Goal: Information Seeking & Learning: Learn about a topic

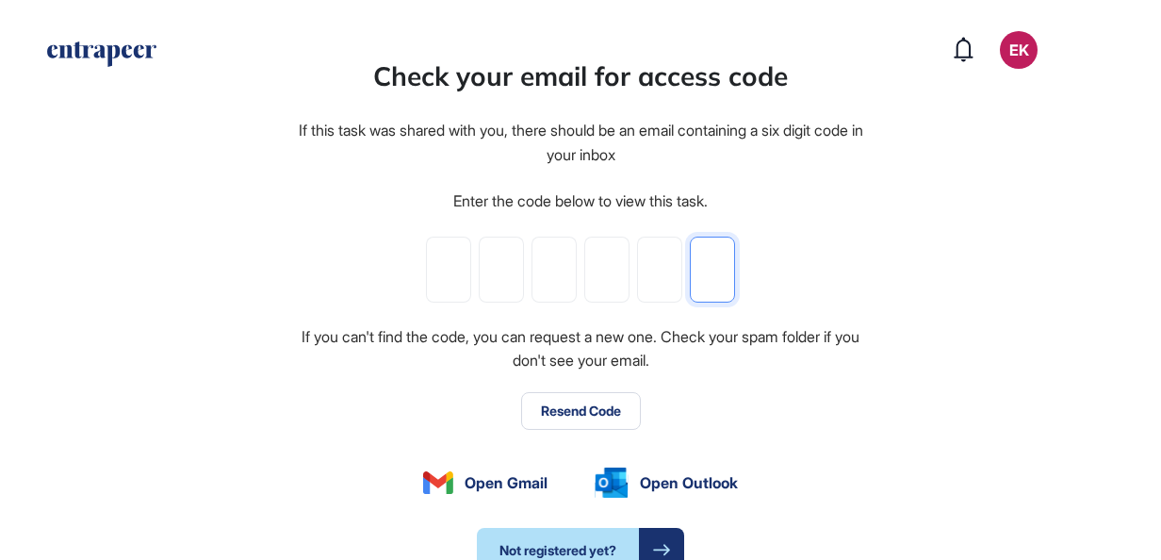
paste input "*"
type input "*"
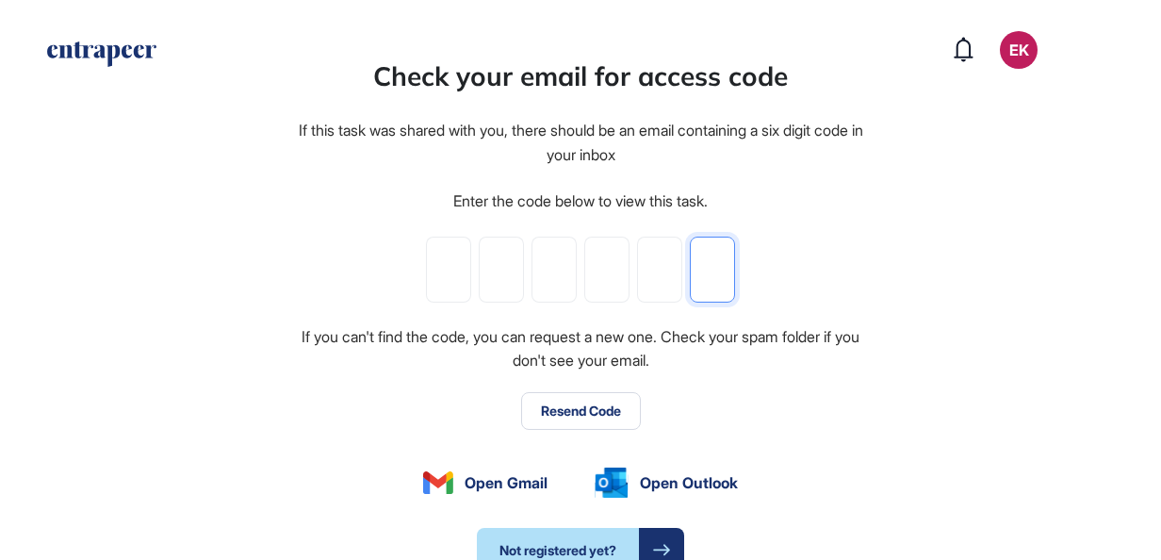
type input "*"
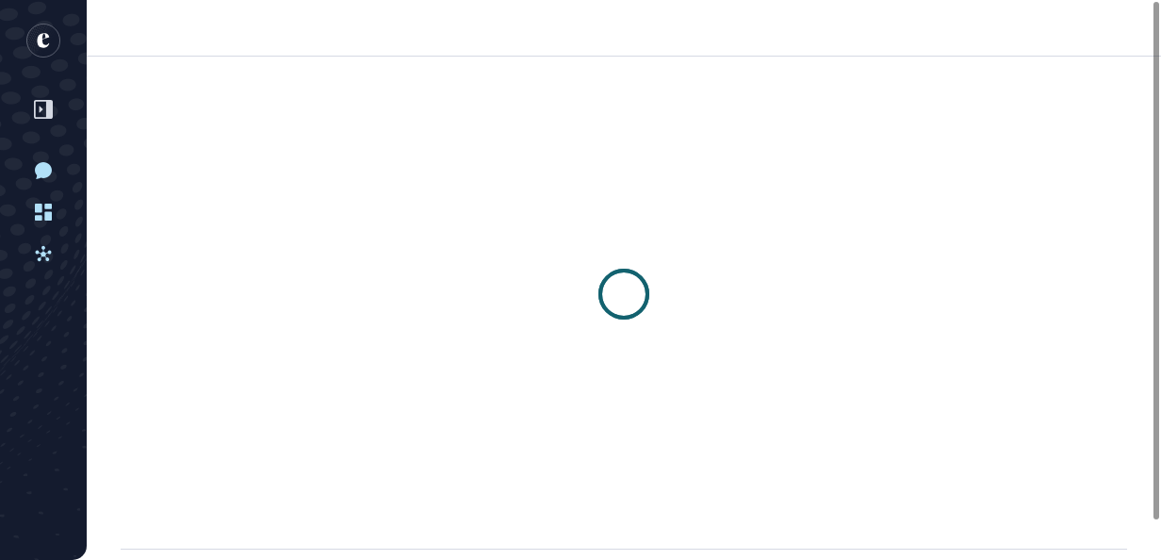
scroll to position [1, 1]
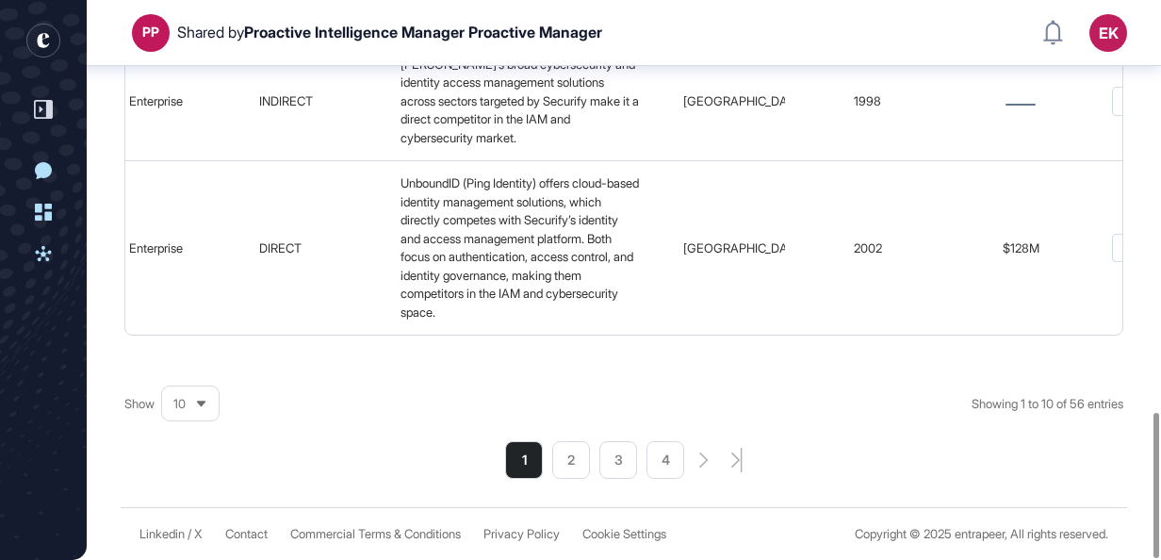
scroll to position [1584, 0]
click at [192, 399] on div "10" at bounding box center [190, 403] width 57 height 37
click at [192, 356] on li "100" at bounding box center [190, 373] width 45 height 38
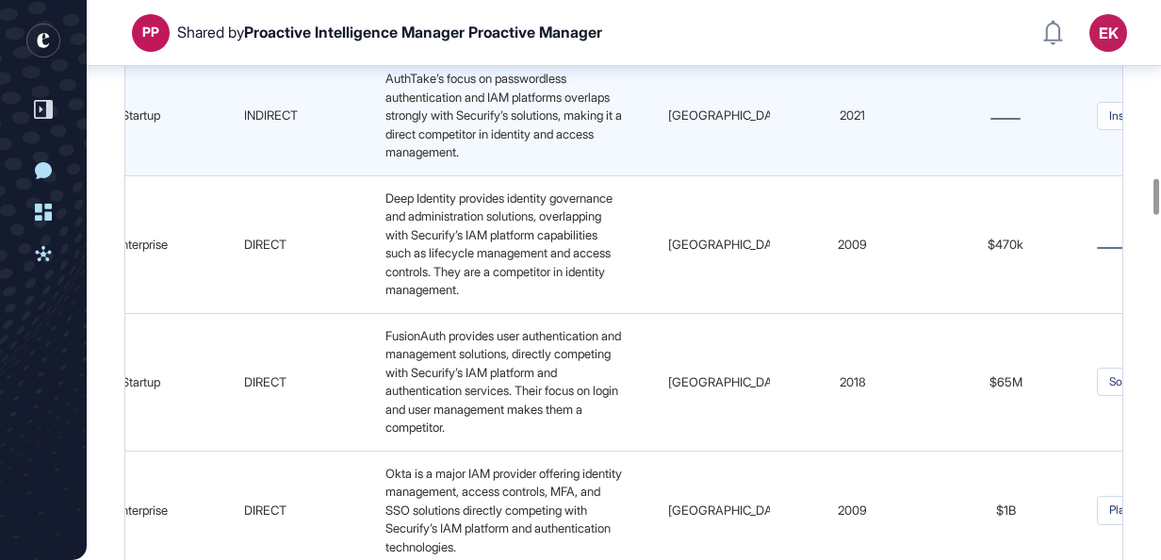
scroll to position [0, 0]
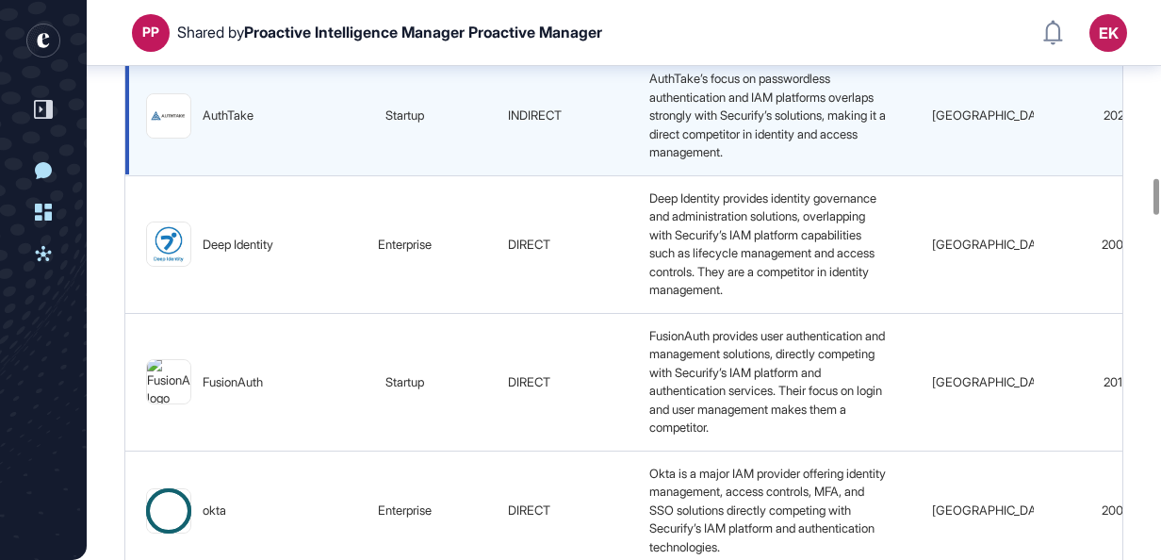
click at [179, 124] on img at bounding box center [168, 115] width 43 height 17
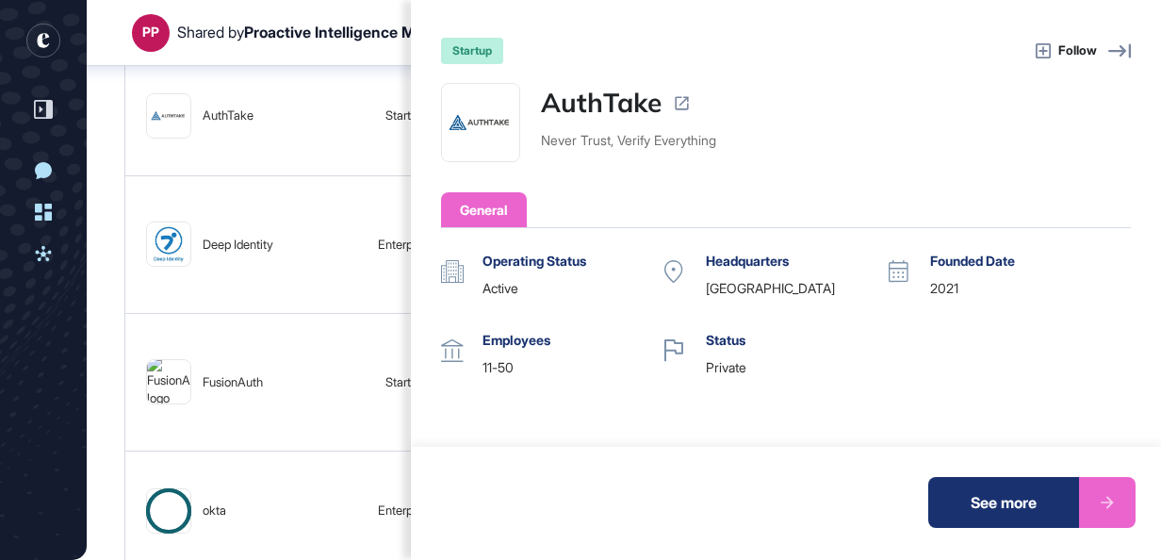
click at [345, 209] on div "startup Follow AuthTake Never Trust, Verify Everything General Operating Status…" at bounding box center [580, 280] width 1161 height 560
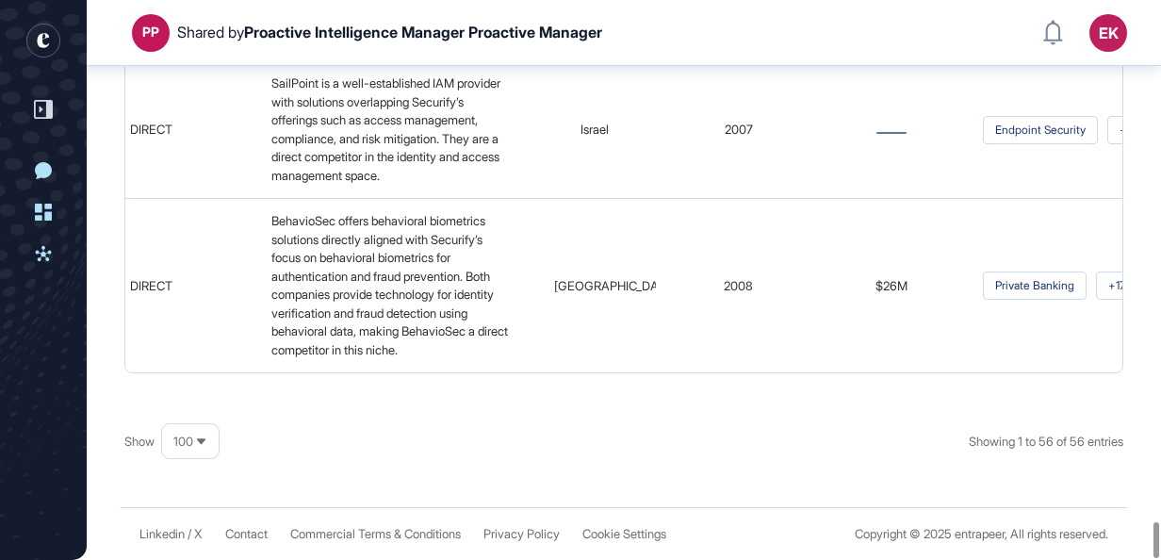
scroll to position [8209, 0]
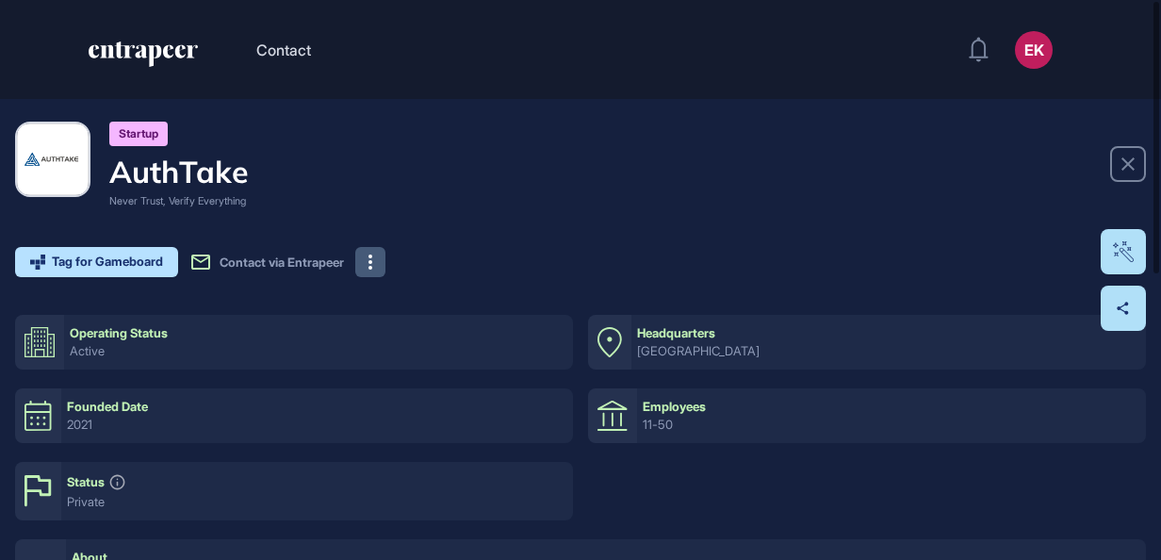
click at [366, 266] on button at bounding box center [370, 262] width 30 height 30
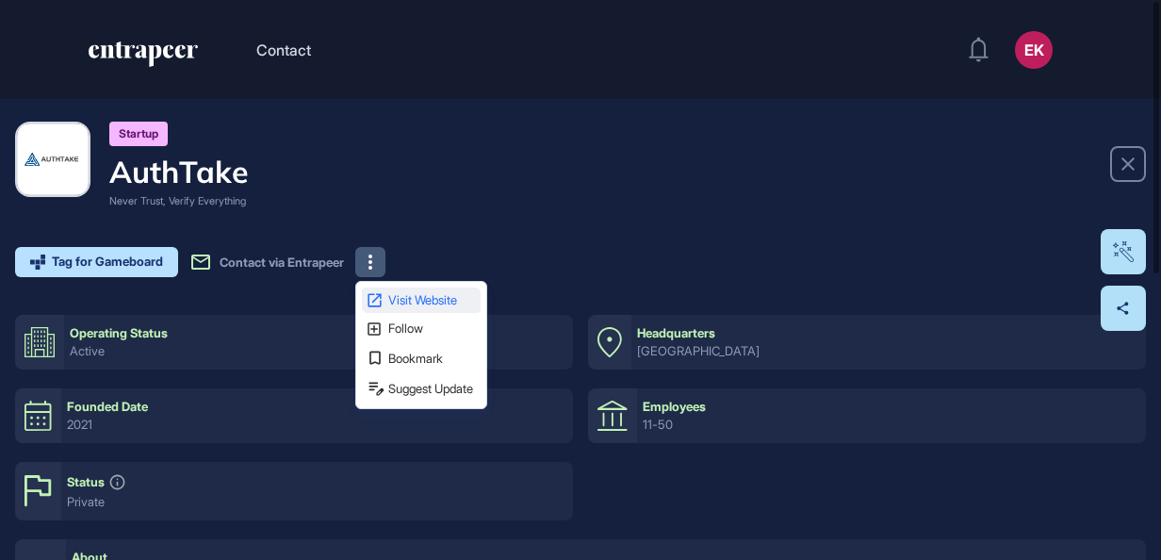
click at [420, 295] on span "Visit Website" at bounding box center [432, 300] width 89 height 12
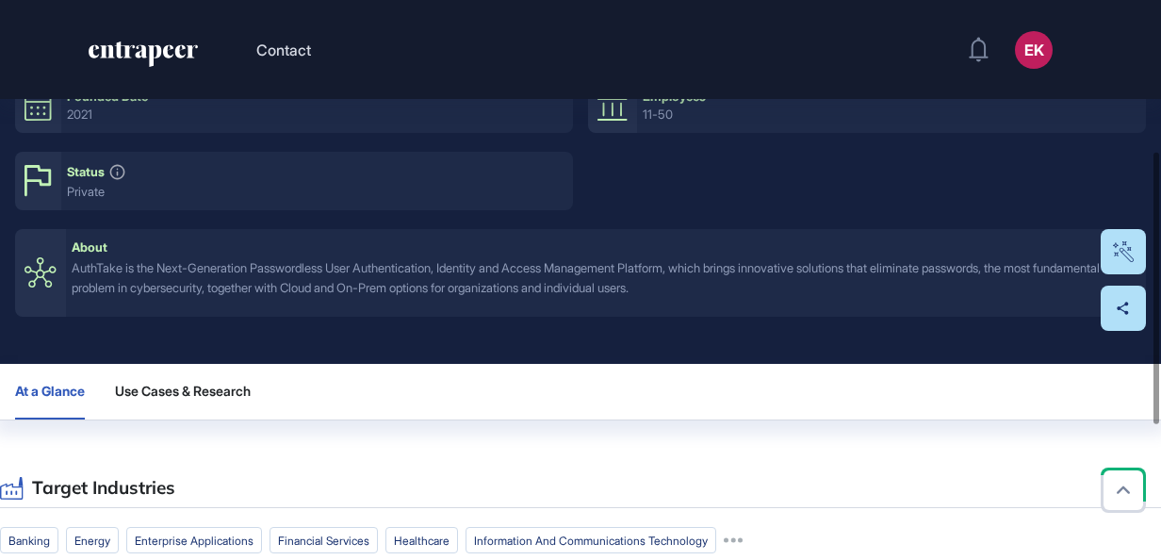
scroll to position [311, 0]
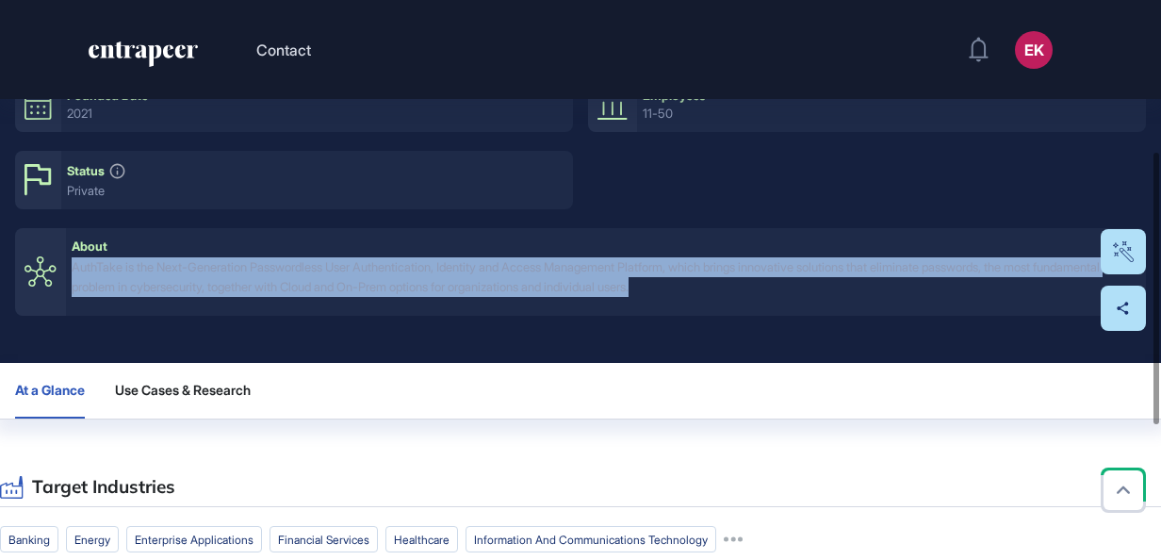
drag, startPoint x: 73, startPoint y: 267, endPoint x: 786, endPoint y: 286, distance: 713.5
click at [786, 286] on div "AuthTake is the Next-Generation Passwordless User Authentication, Identity and …" at bounding box center [606, 277] width 1069 height 40
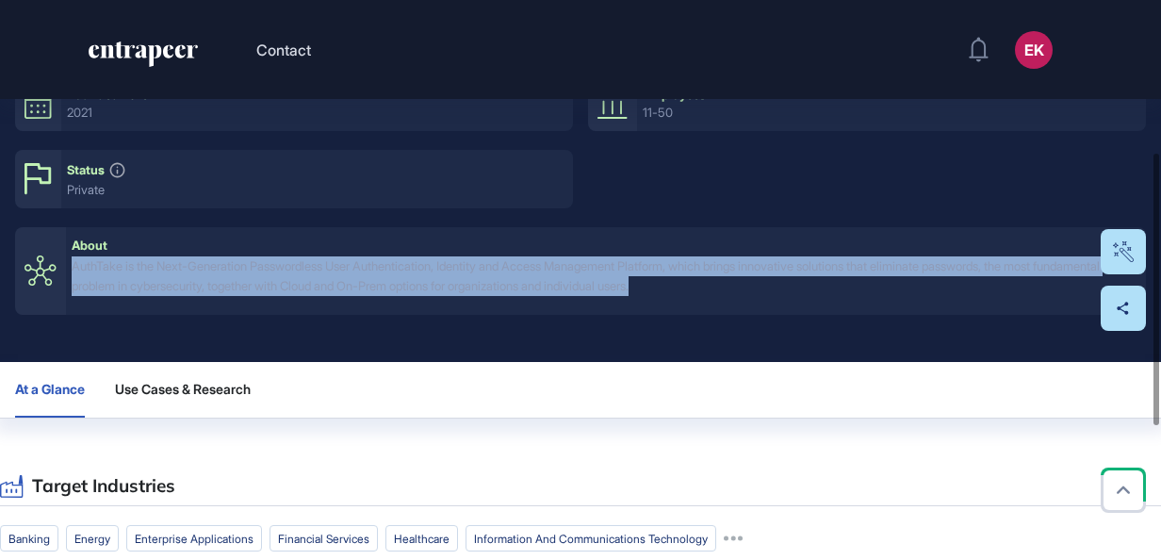
scroll to position [313, 0]
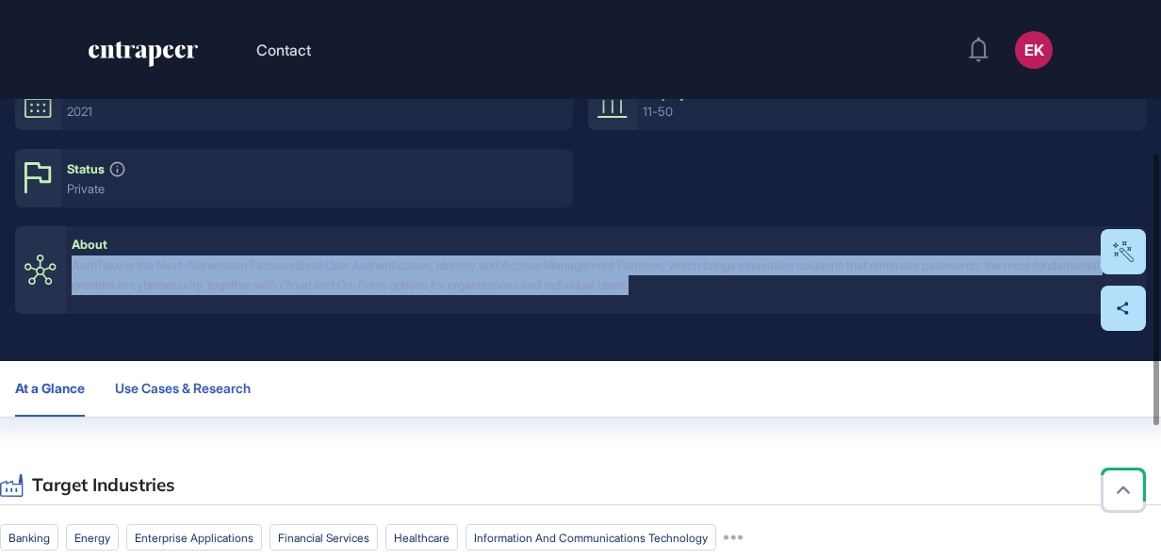
click at [217, 383] on span "Use Cases & Research" at bounding box center [183, 388] width 136 height 15
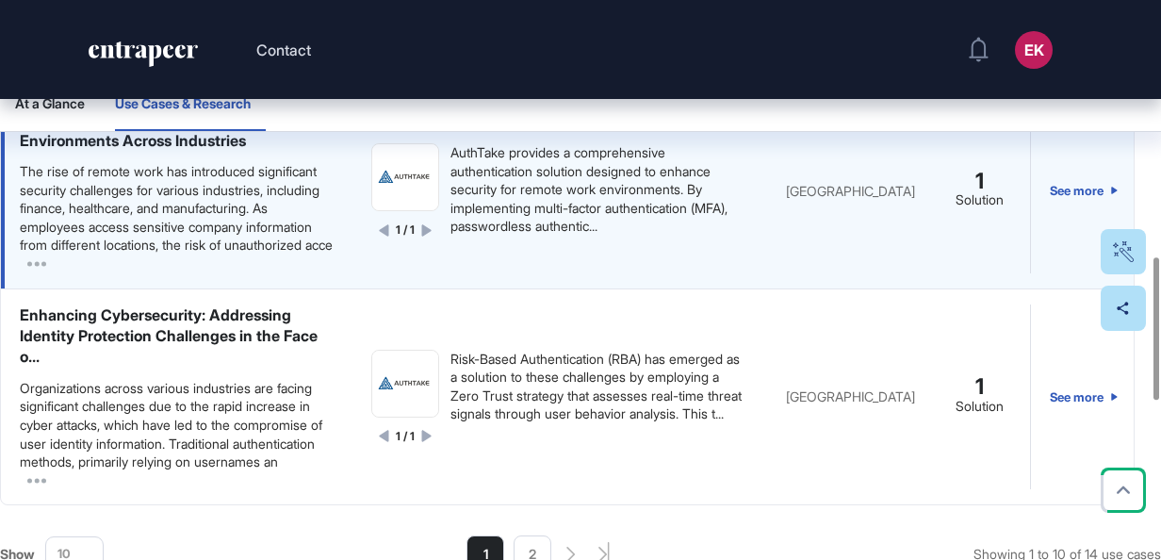
scroll to position [0, 0]
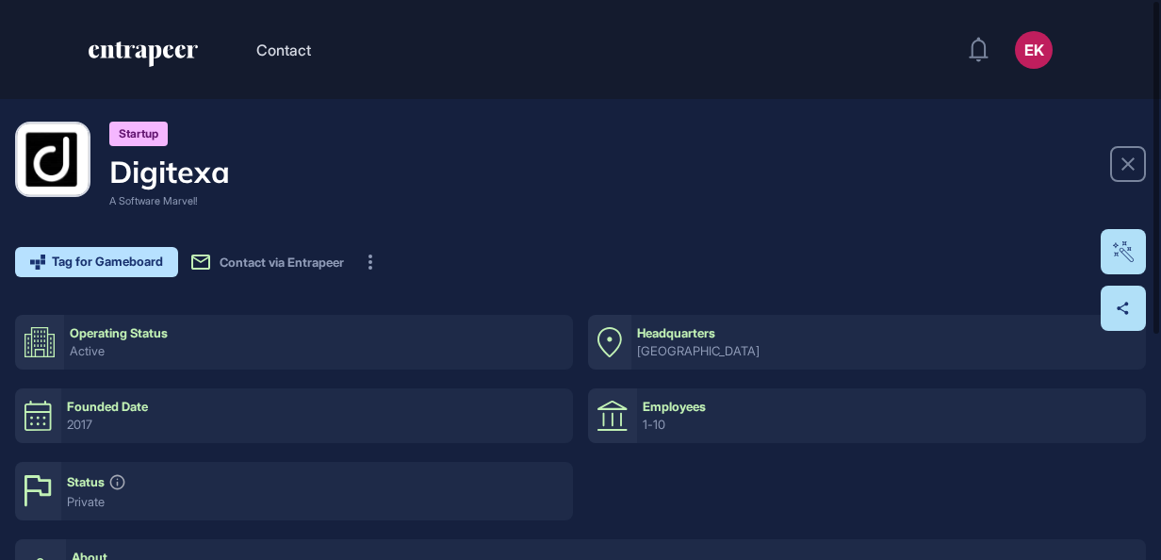
scroll to position [1, 1]
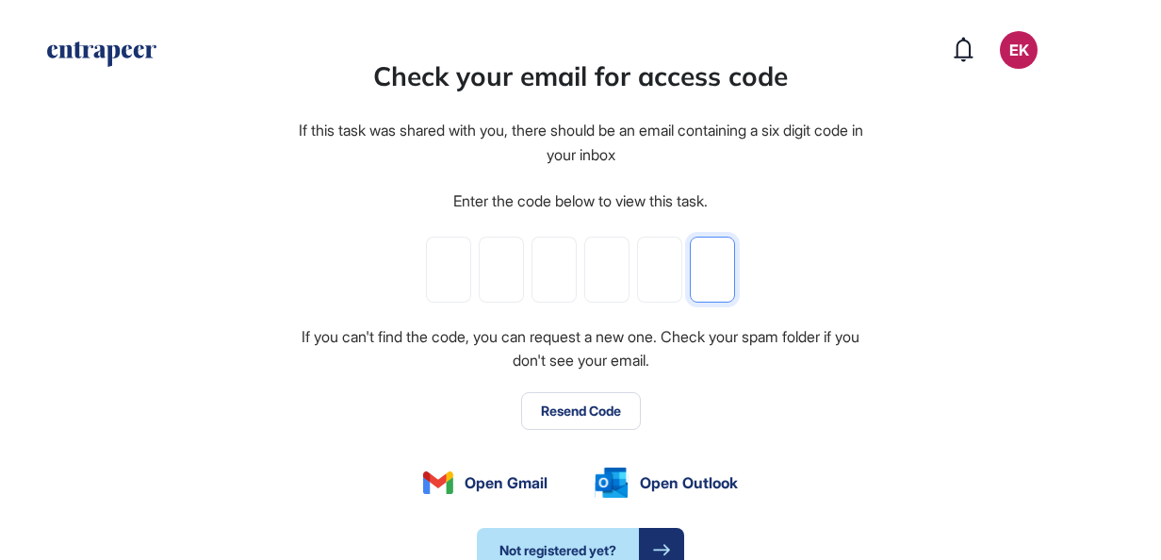
paste input "*"
type input "*"
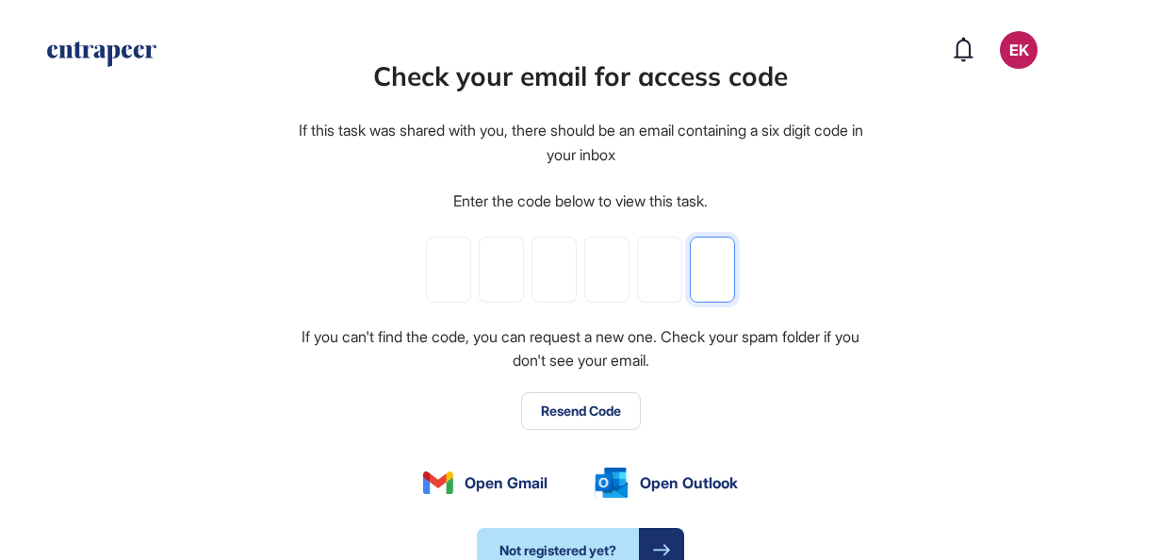
type input "*"
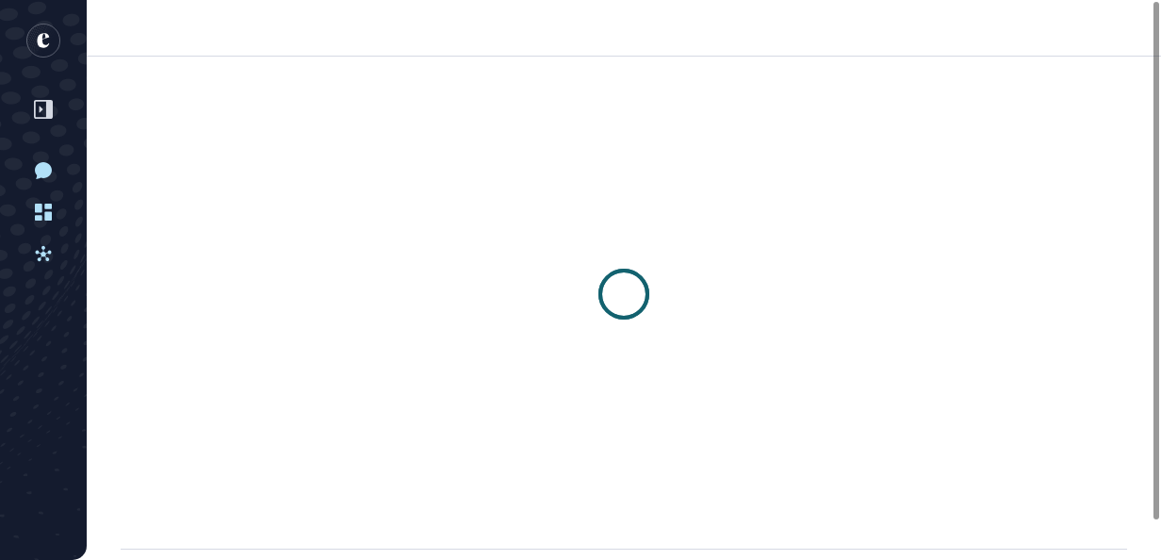
scroll to position [1, 1]
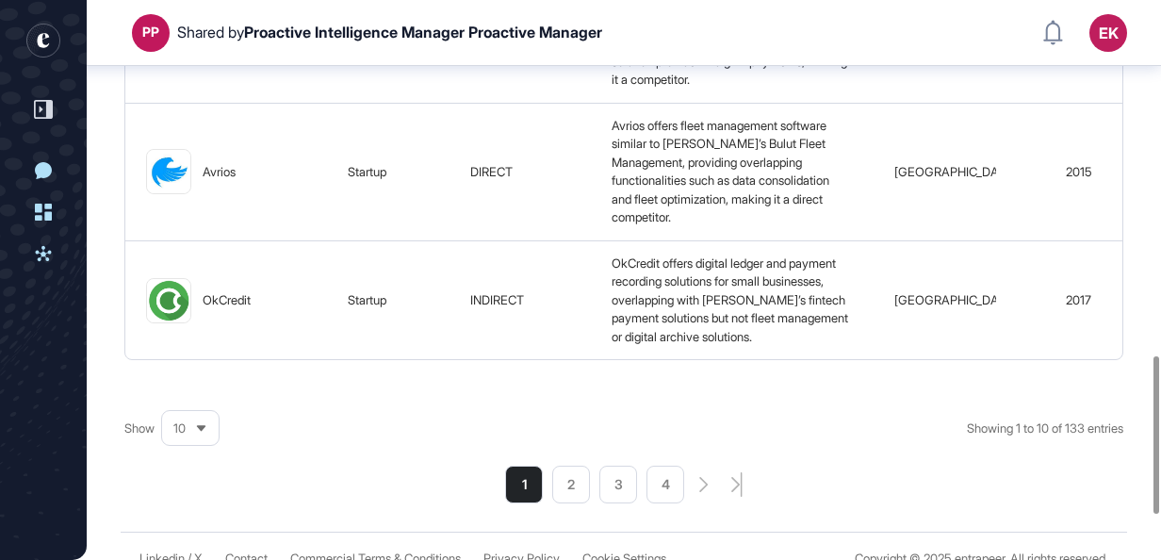
scroll to position [1419, 0]
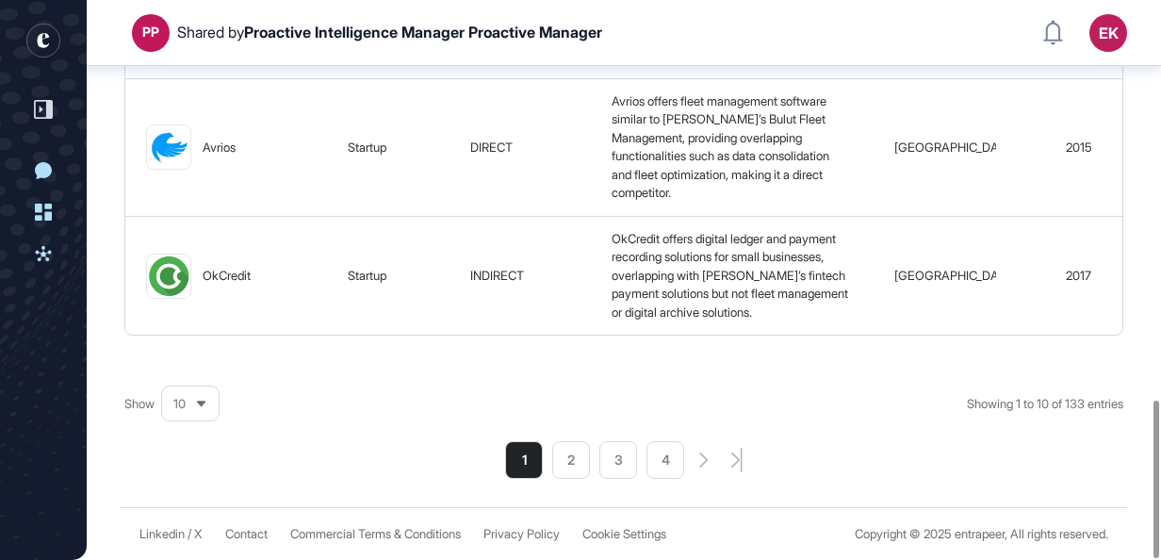
click at [181, 409] on span "10" at bounding box center [179, 404] width 12 height 14
click at [183, 364] on li "100" at bounding box center [190, 373] width 45 height 38
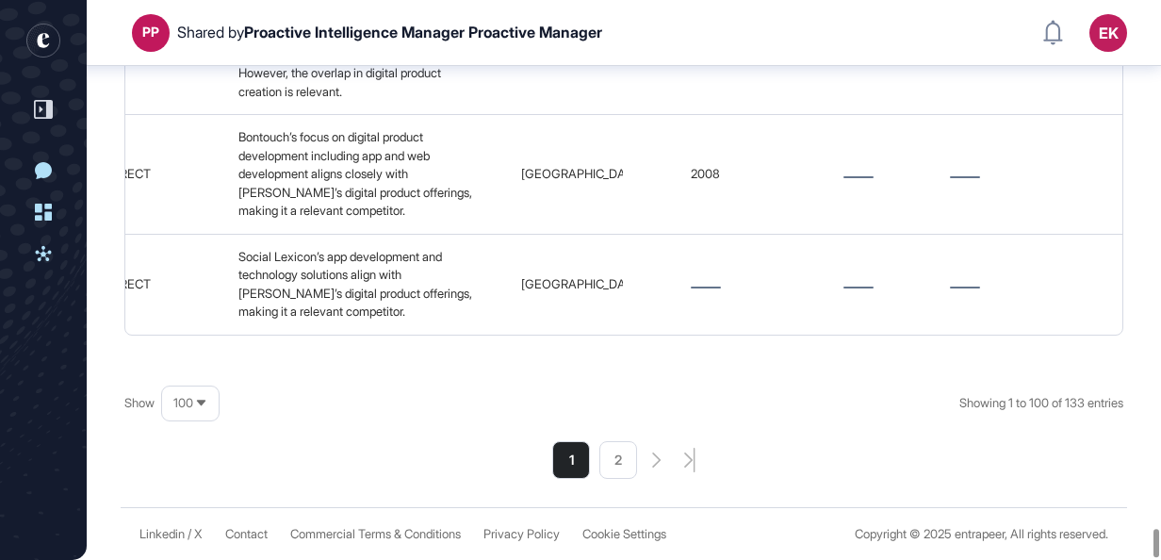
scroll to position [13679, 0]
click at [624, 458] on li "2" at bounding box center [618, 460] width 38 height 38
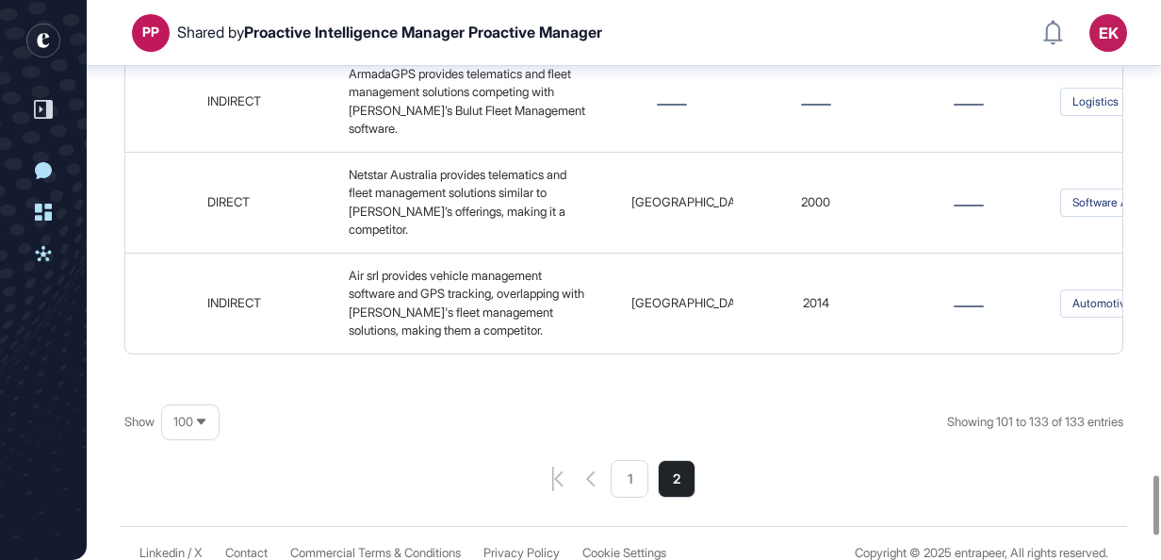
scroll to position [4655, 0]
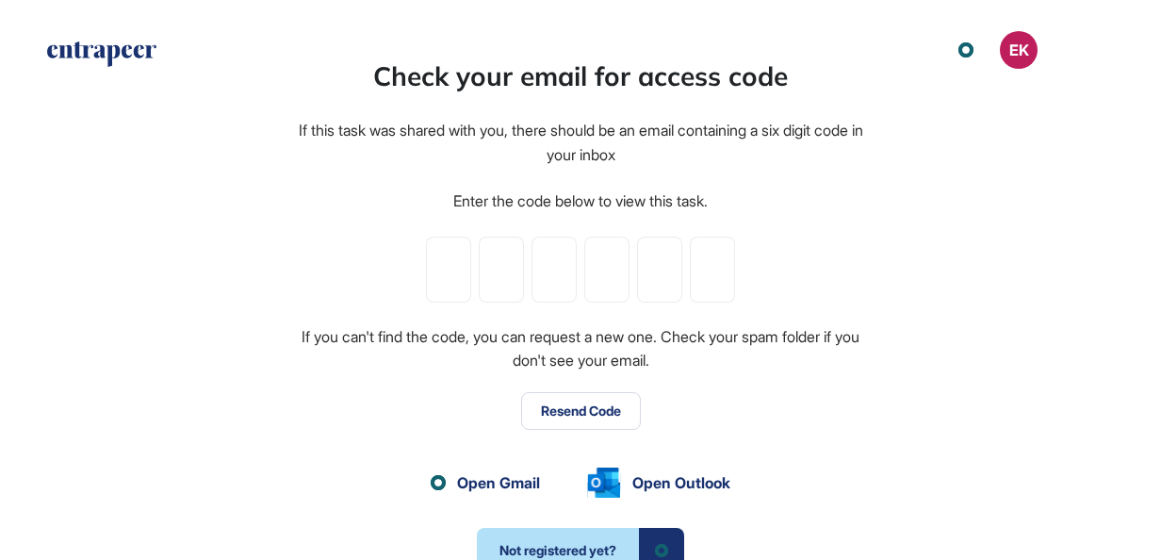
scroll to position [1, 1]
paste input "*"
type input "*"
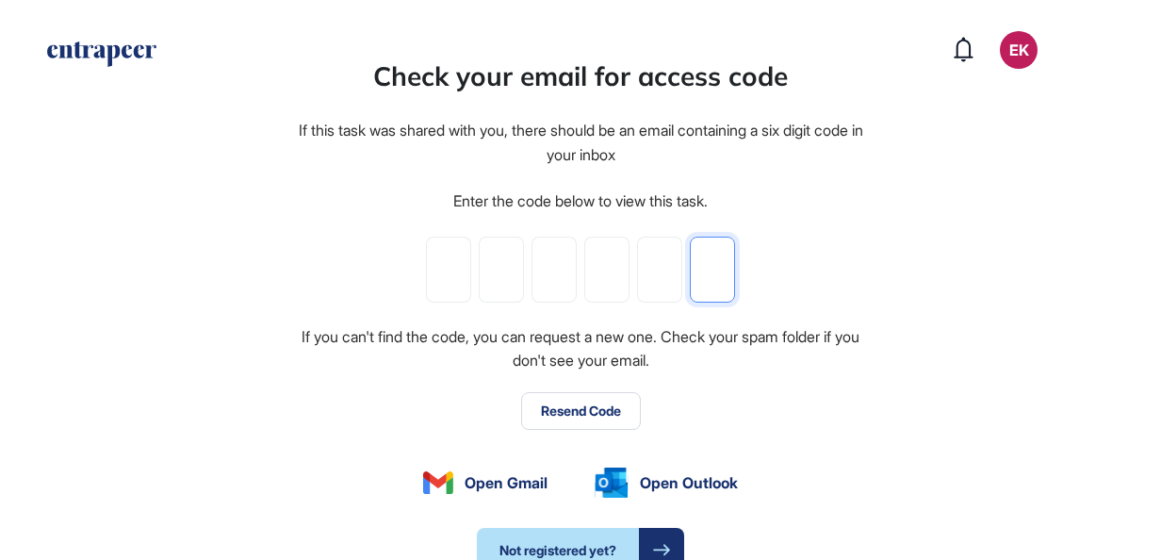
type input "*"
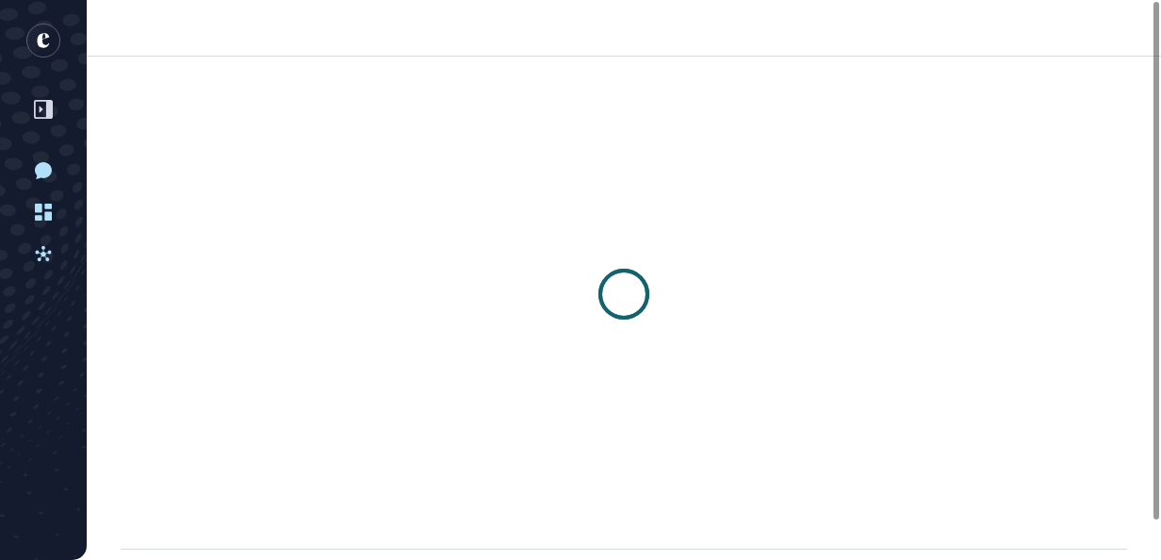
scroll to position [1, 1]
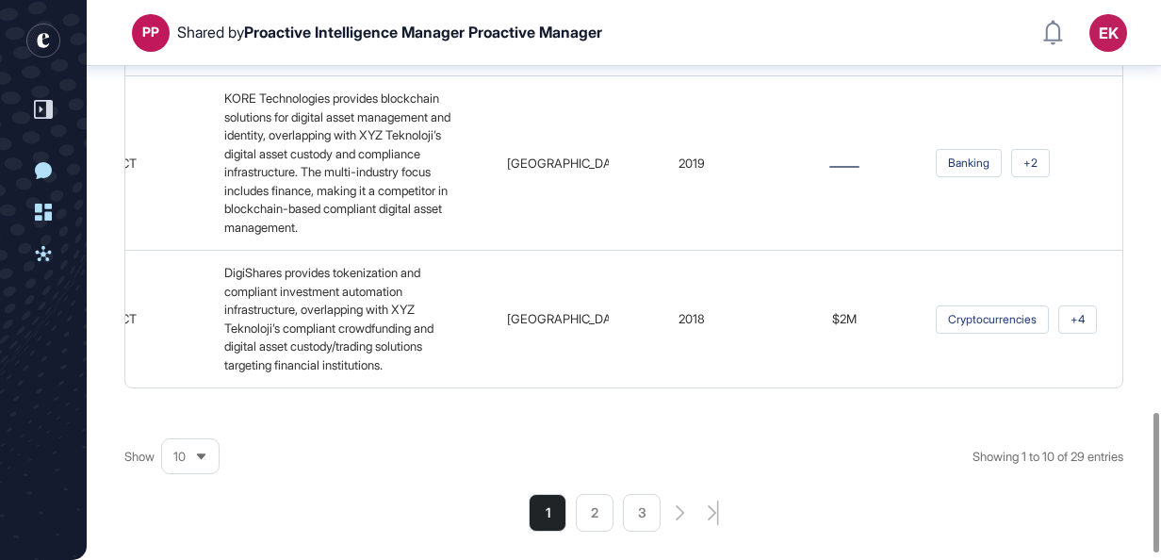
scroll to position [1655, 0]
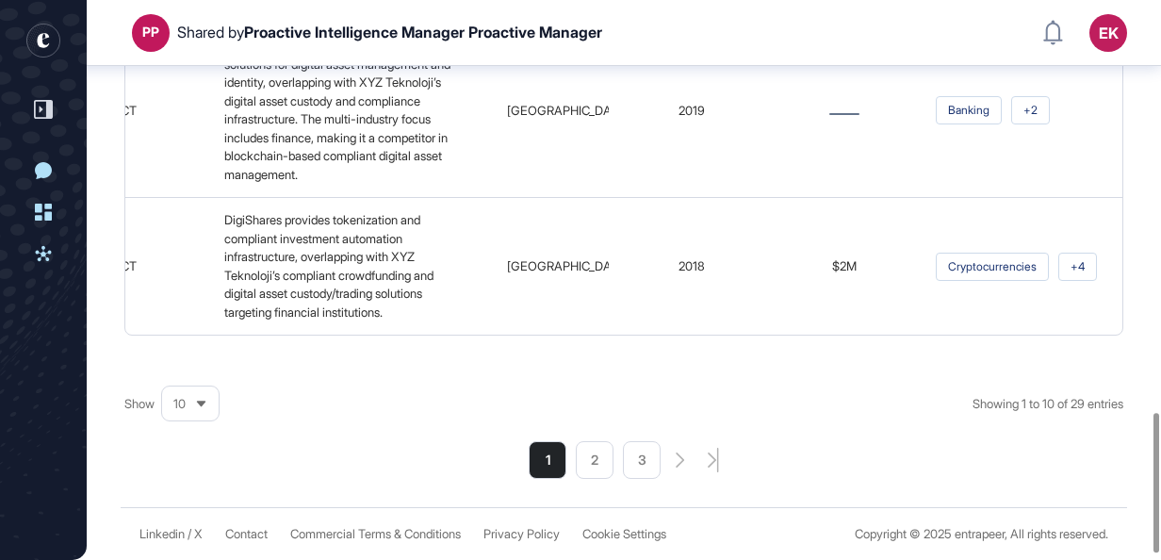
click at [198, 410] on icon at bounding box center [201, 404] width 12 height 12
click at [188, 354] on li "50" at bounding box center [190, 336] width 45 height 38
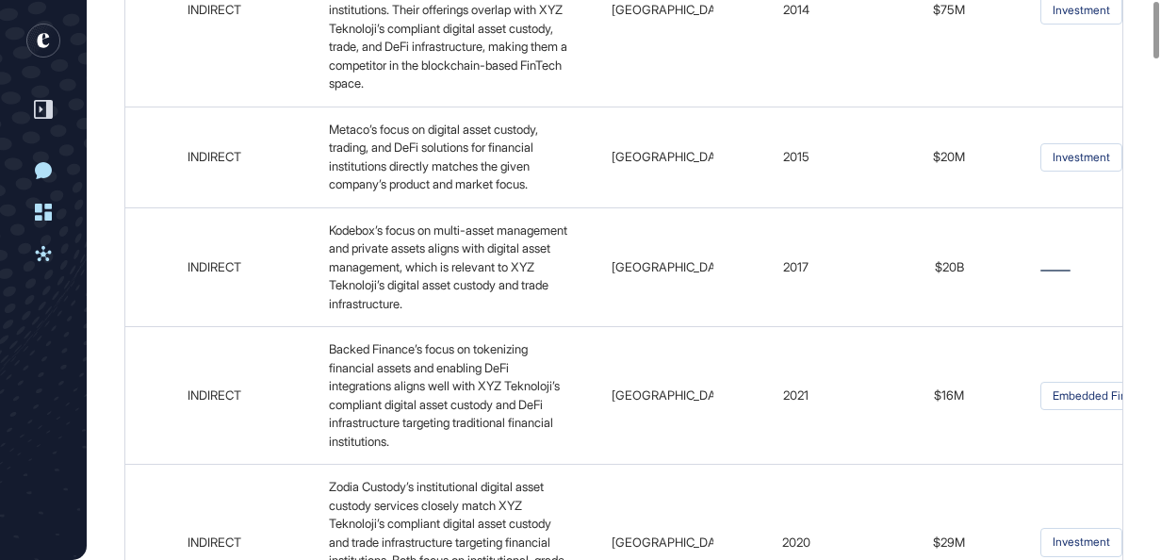
scroll to position [0, 0]
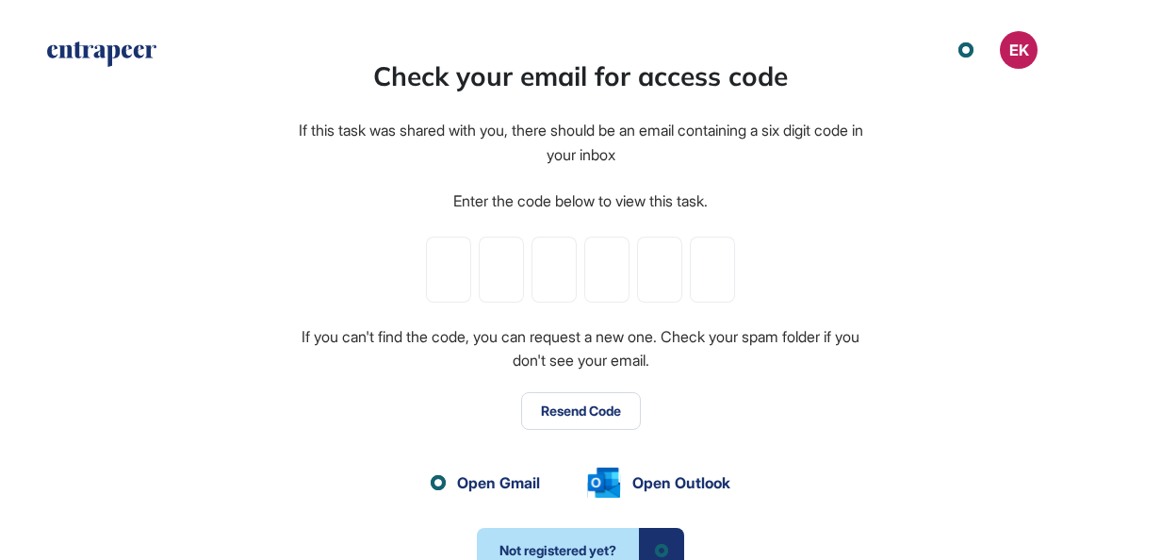
scroll to position [1, 1]
paste input "*"
type input "*"
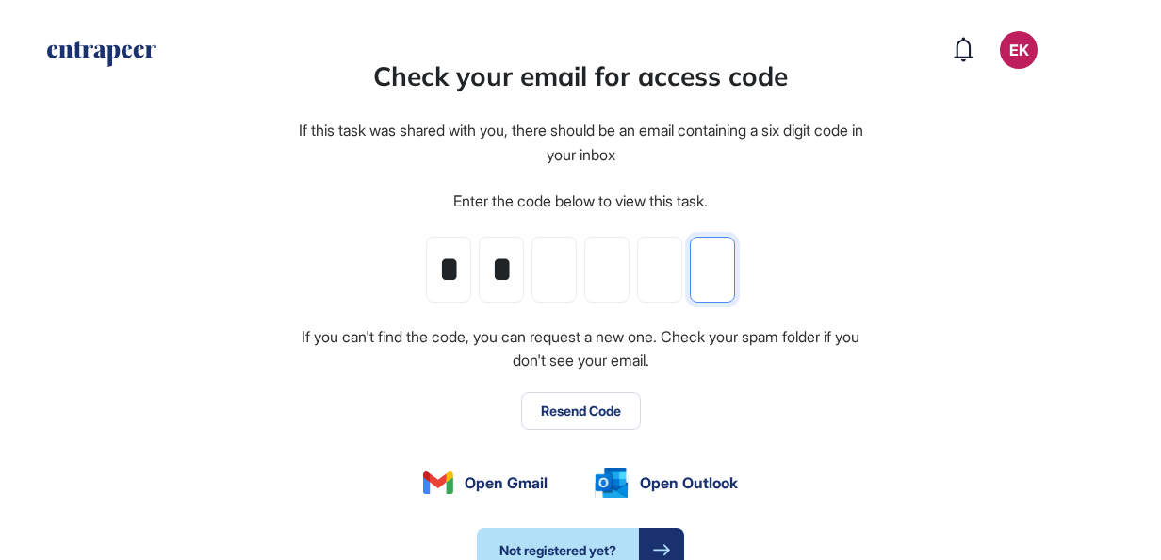
type input "*"
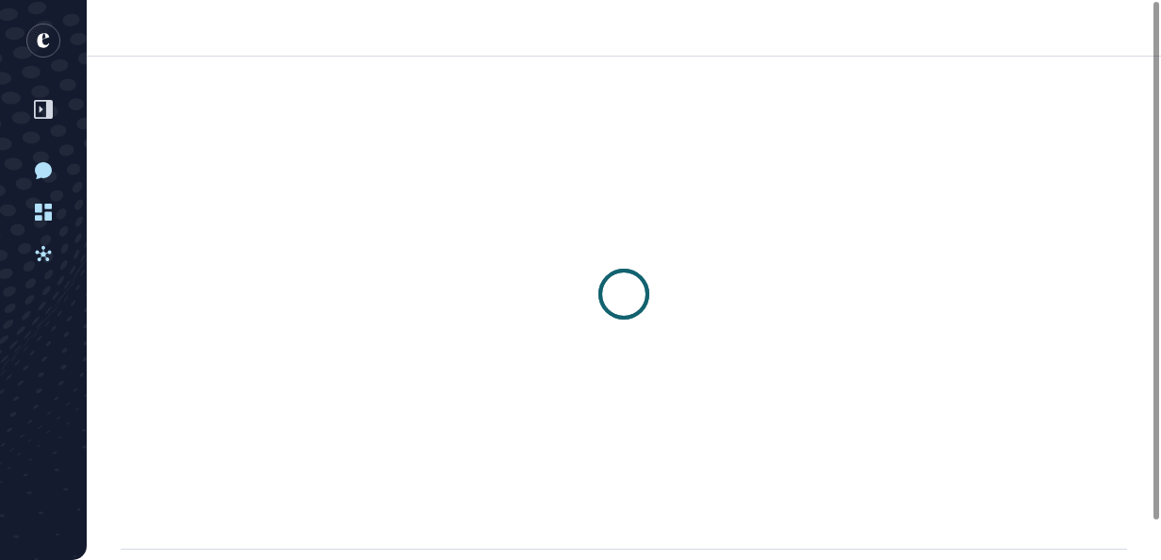
scroll to position [1, 1]
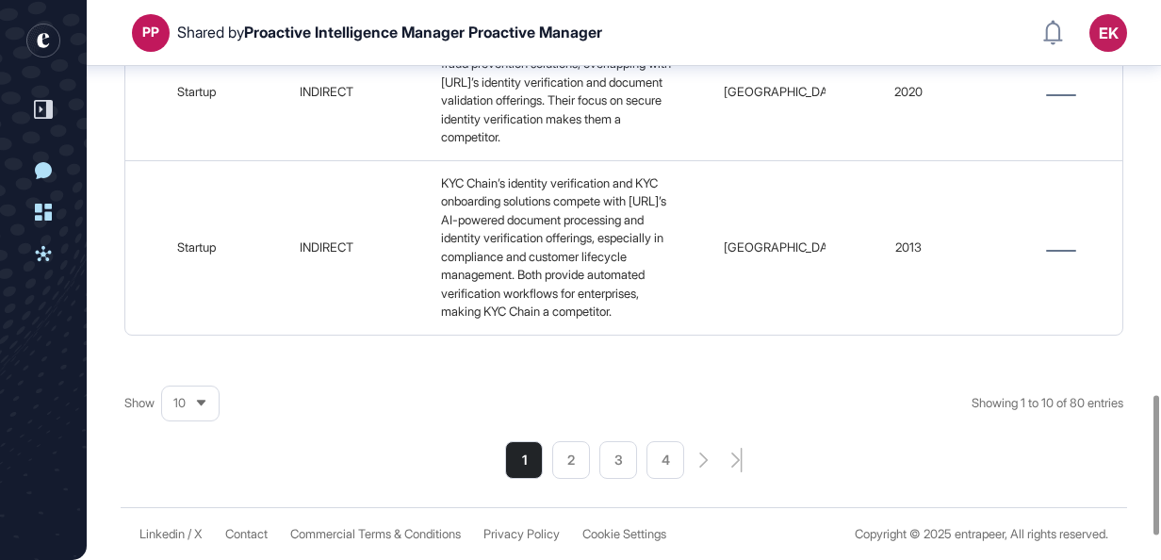
scroll to position [1675, 0]
click at [198, 399] on icon at bounding box center [201, 403] width 12 height 12
click at [191, 354] on li "100" at bounding box center [190, 362] width 45 height 38
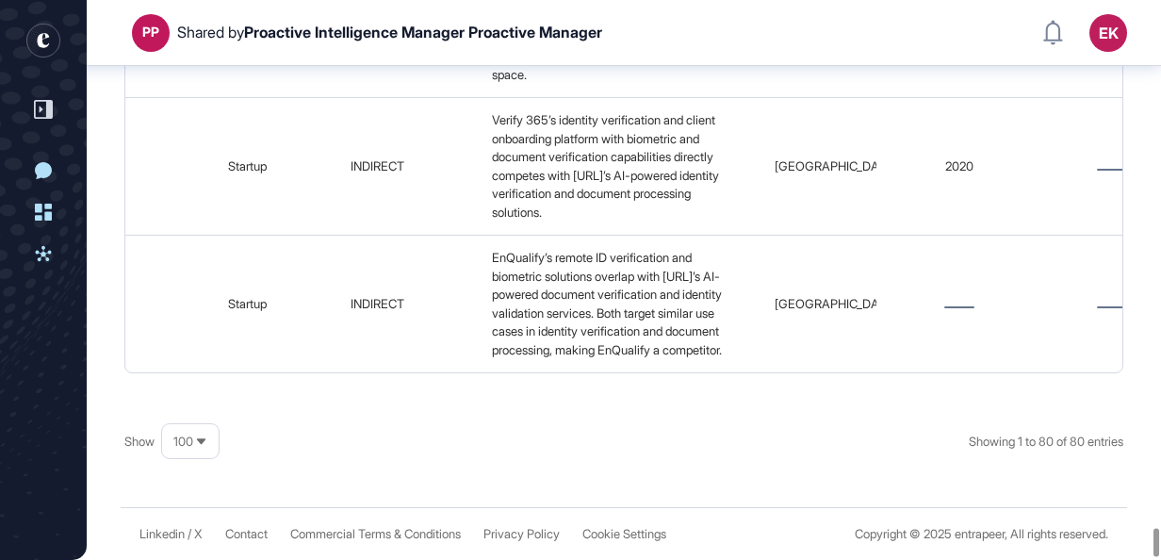
scroll to position [12257, 0]
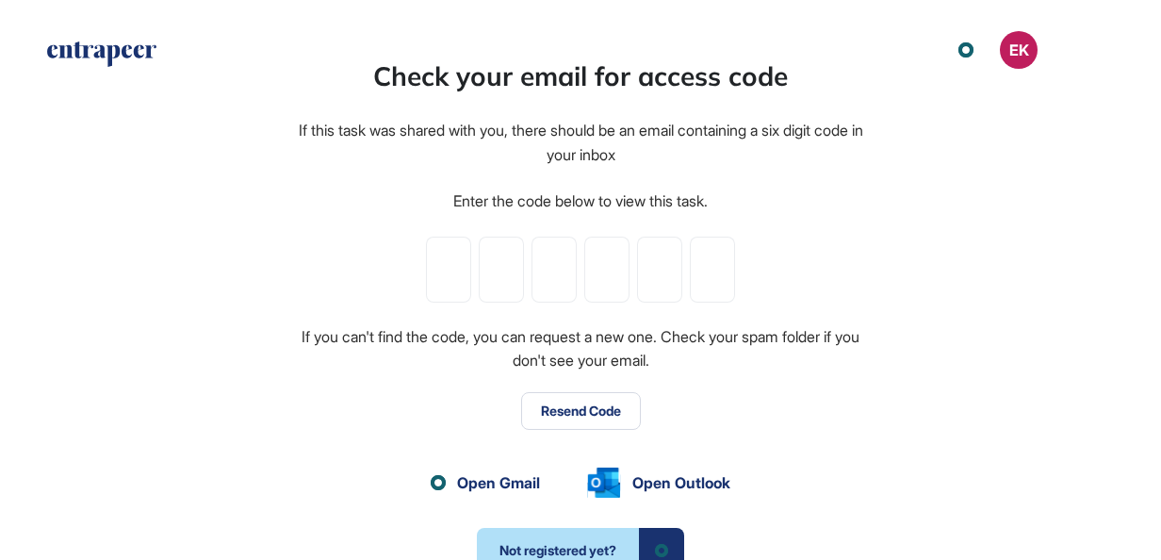
scroll to position [1, 1]
paste input "*"
type input "*"
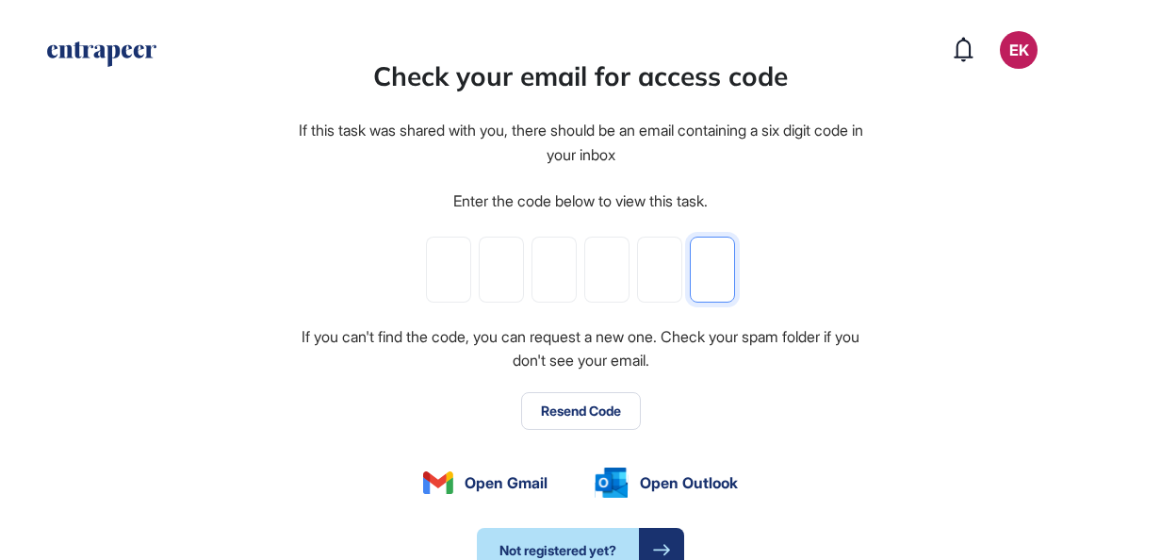
type input "*"
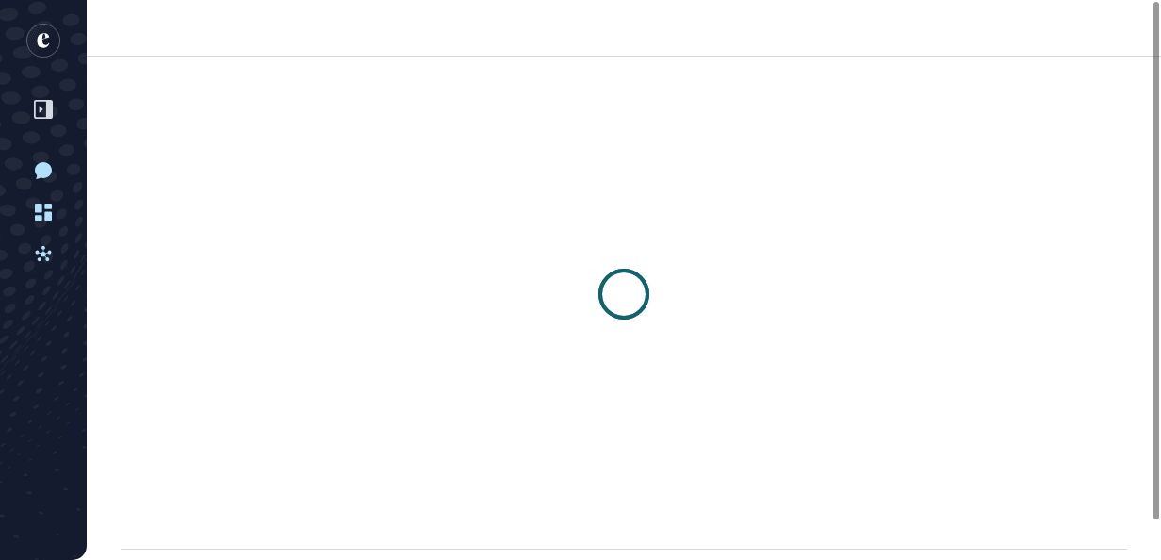
scroll to position [1, 1]
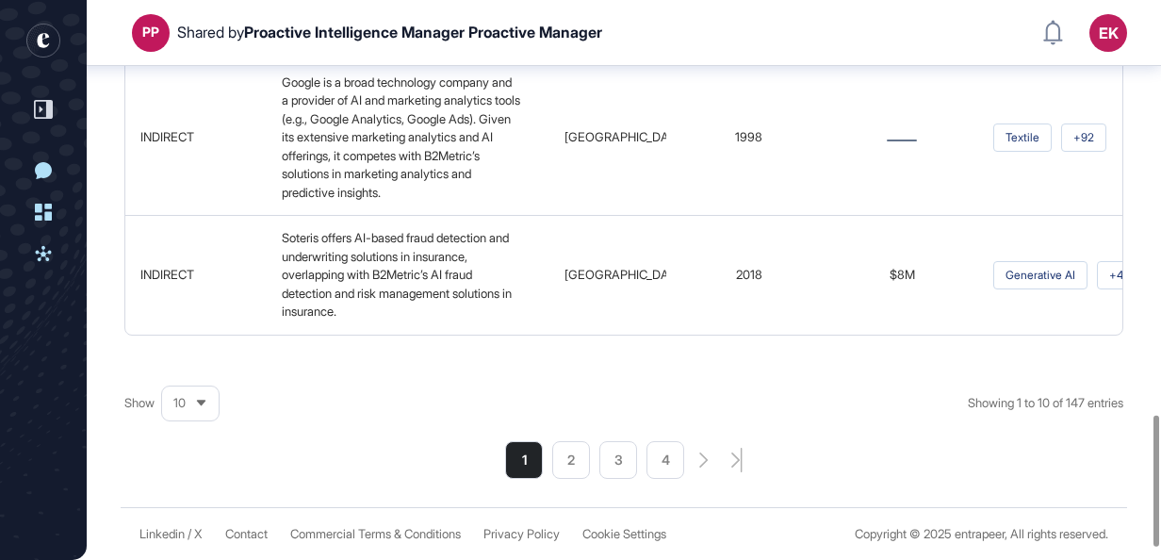
scroll to position [1816, 0]
click at [211, 396] on div "10" at bounding box center [190, 402] width 57 height 37
click at [196, 377] on li "100" at bounding box center [190, 373] width 45 height 38
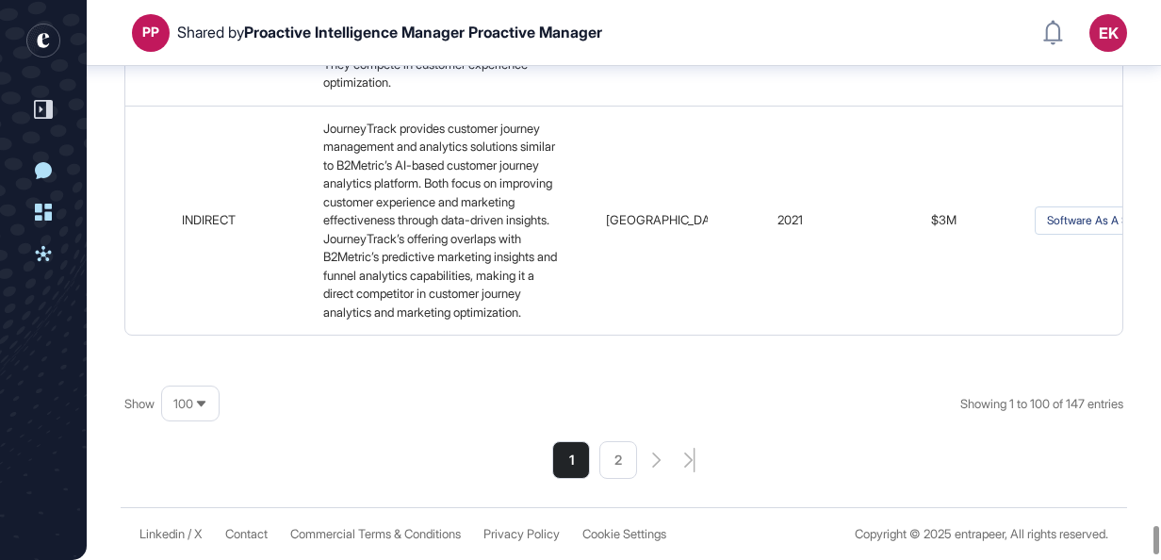
scroll to position [16436, 0]
click at [185, 408] on span "100" at bounding box center [183, 404] width 20 height 14
click at [612, 469] on li "2" at bounding box center [618, 460] width 38 height 38
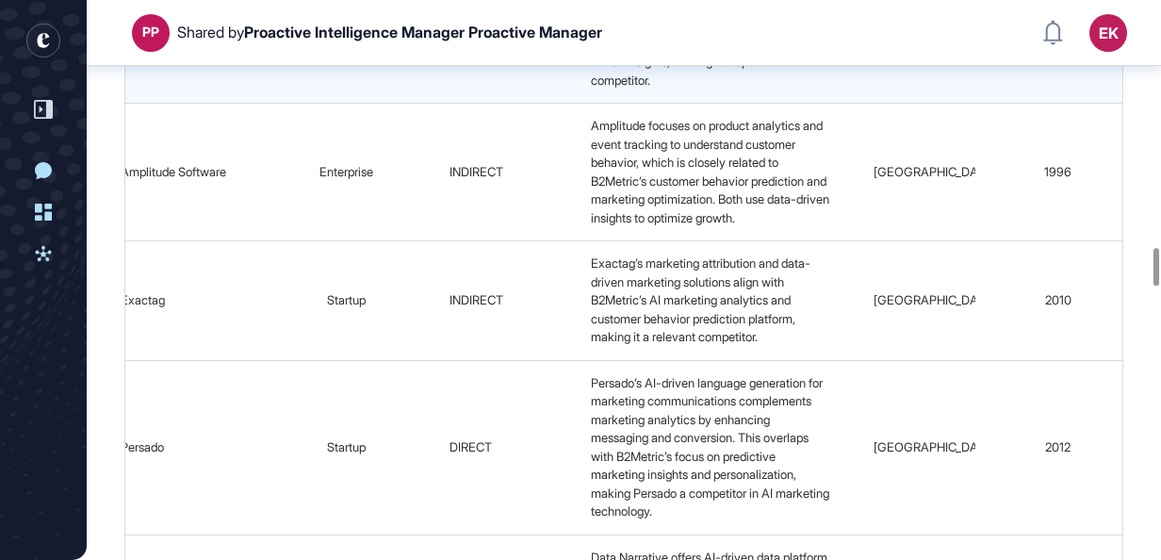
scroll to position [0, 0]
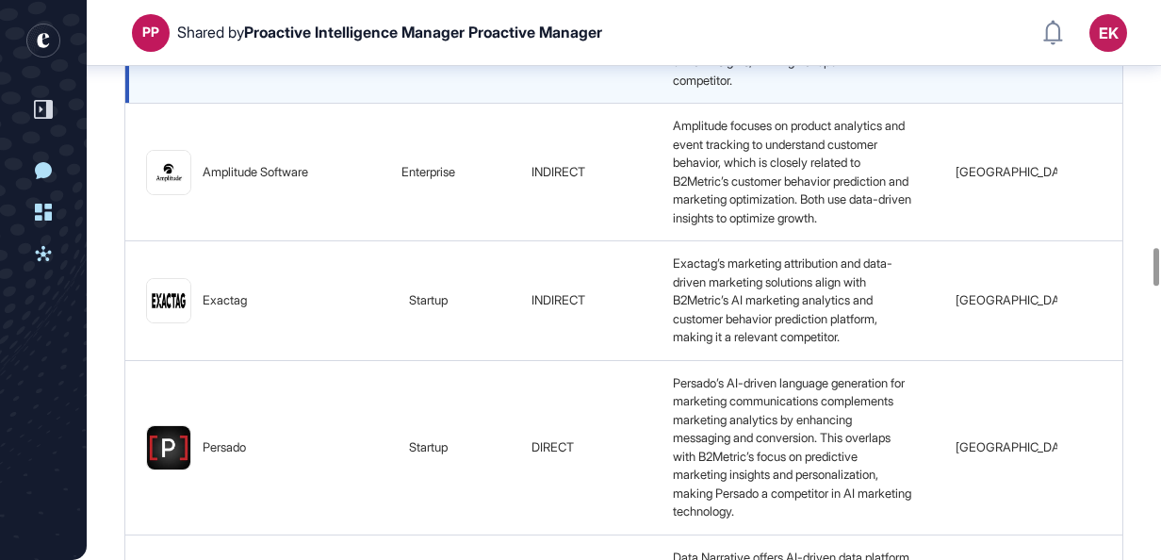
click at [171, 47] on img at bounding box center [168, 25] width 43 height 43
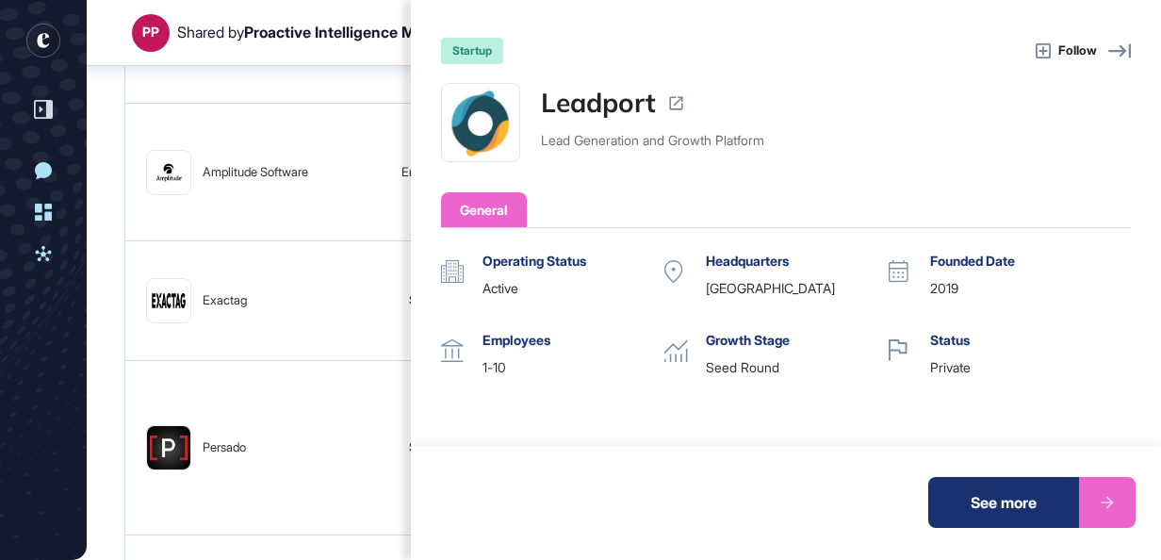
click at [336, 268] on div "startup Follow Leadport Lead Generation and Growth Platform General Operating S…" at bounding box center [580, 280] width 1161 height 560
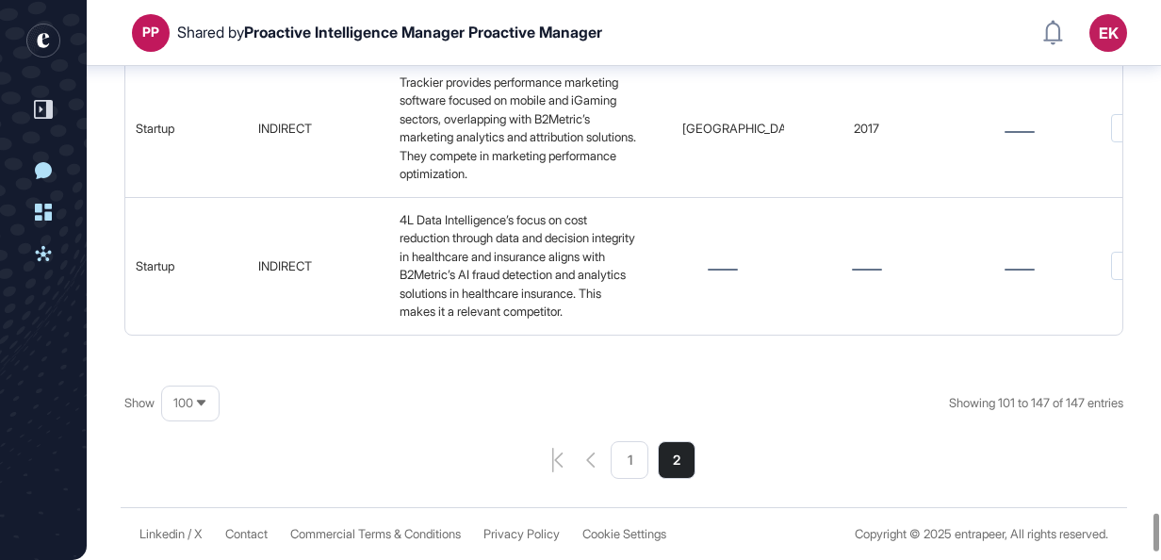
scroll to position [7710, 0]
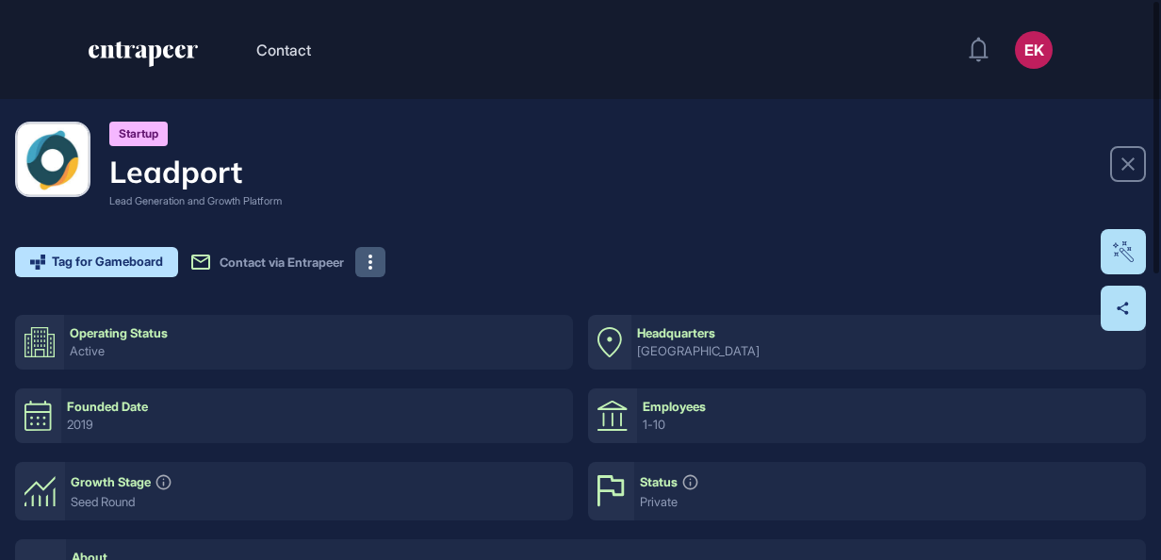
click at [378, 270] on button at bounding box center [370, 262] width 30 height 30
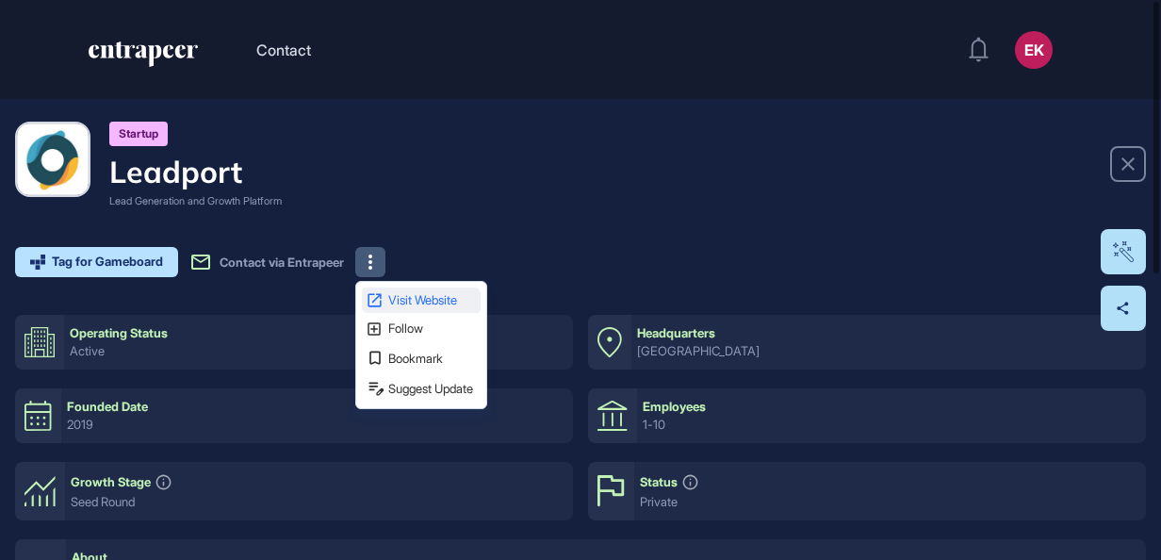
click at [419, 300] on span "Visit Website" at bounding box center [432, 300] width 89 height 12
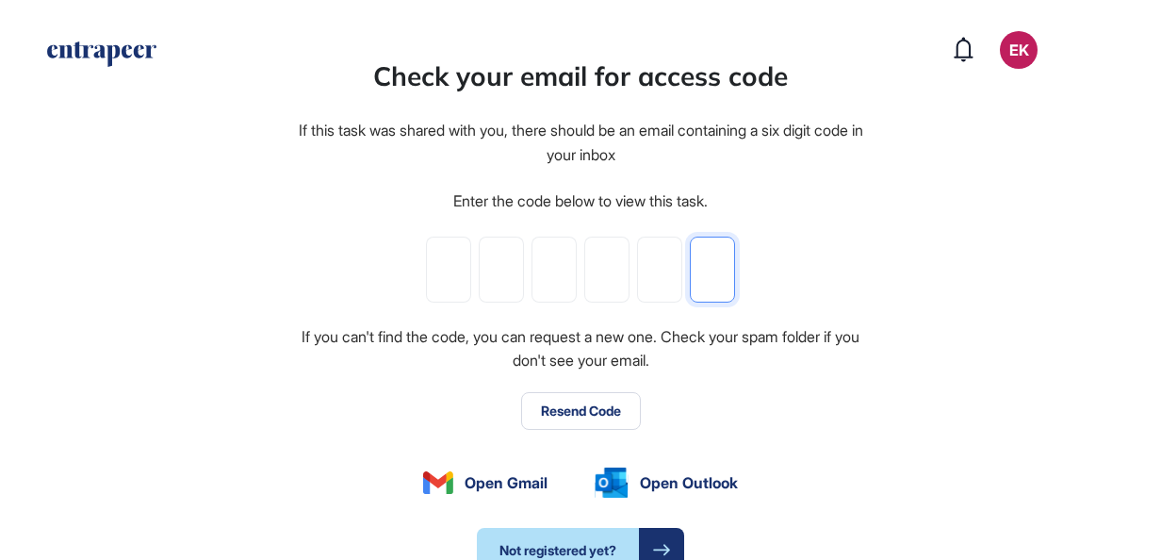
paste input "*"
type input "*"
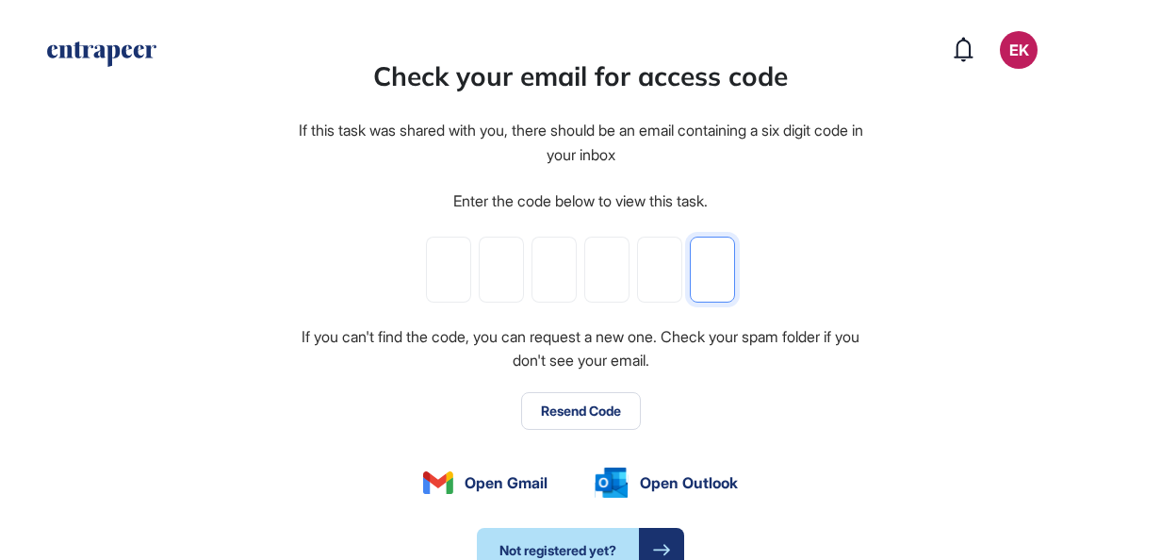
type input "*"
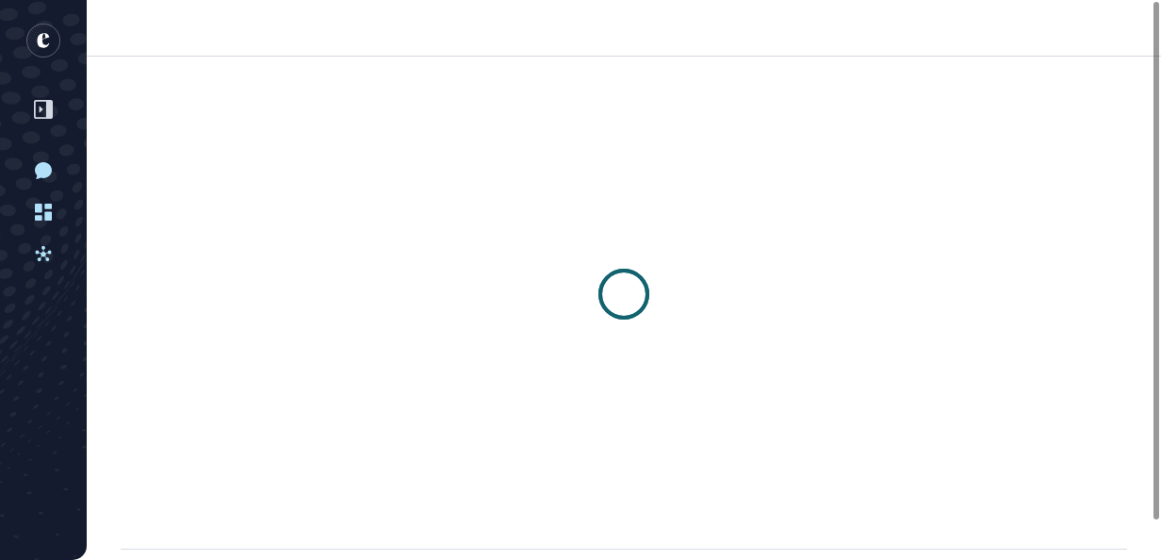
scroll to position [1, 1]
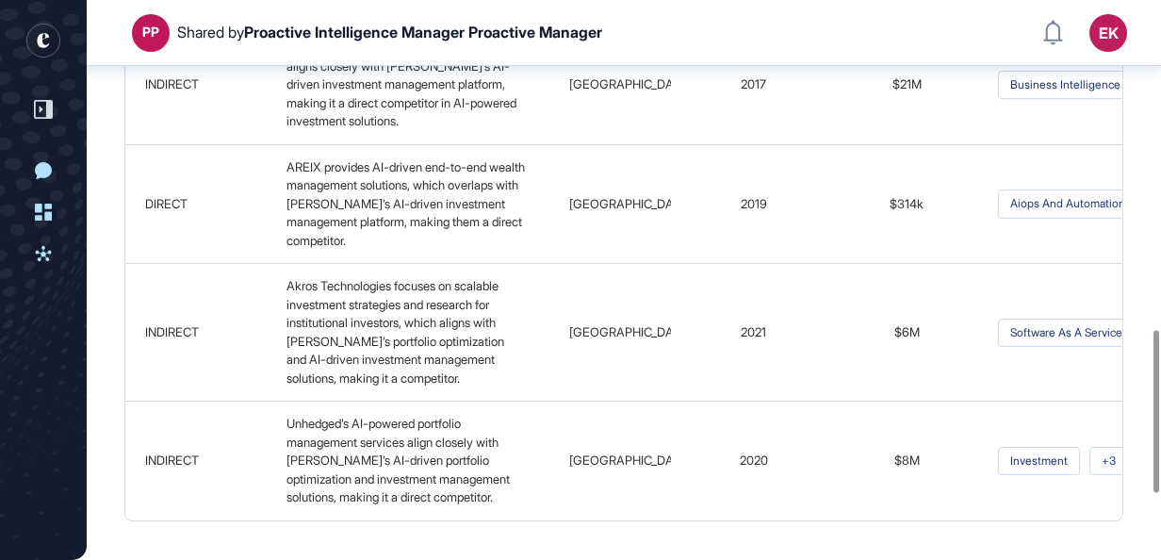
scroll to position [1363, 0]
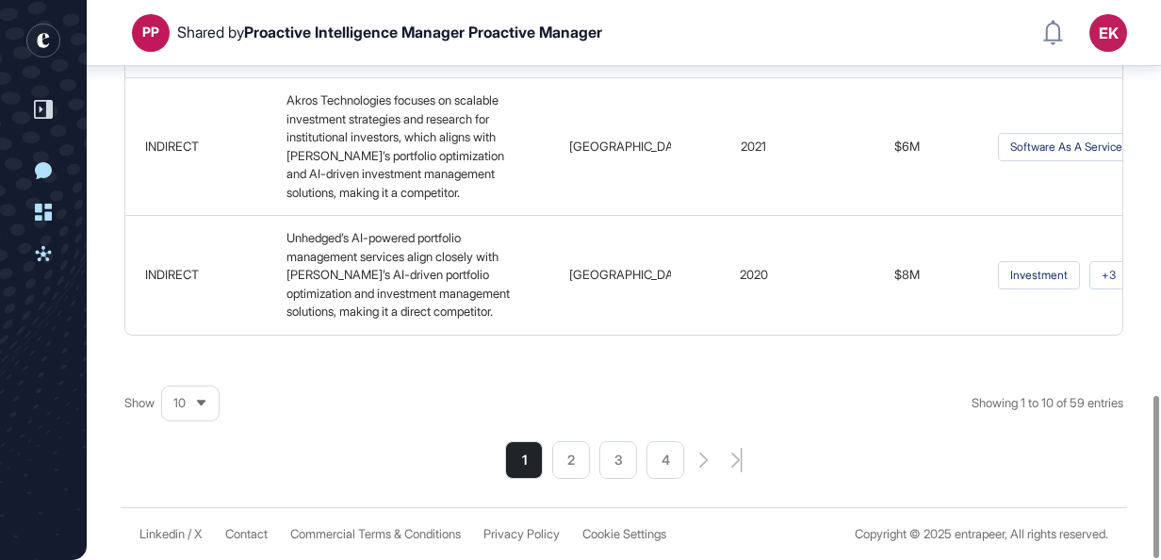
click at [173, 393] on div "10" at bounding box center [190, 402] width 57 height 37
click at [200, 369] on li "100" at bounding box center [190, 373] width 45 height 38
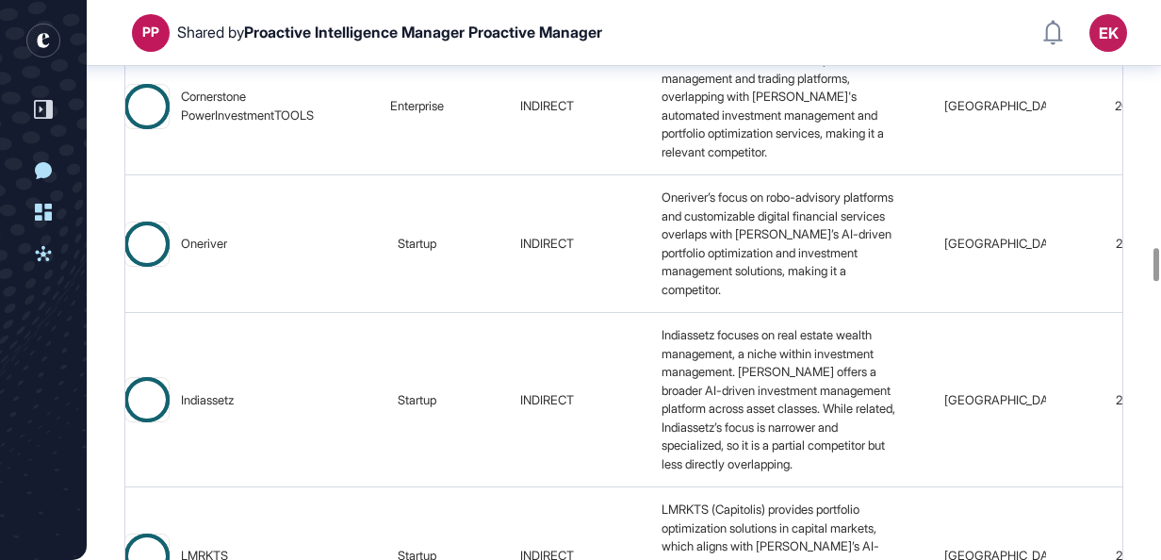
scroll to position [0, 0]
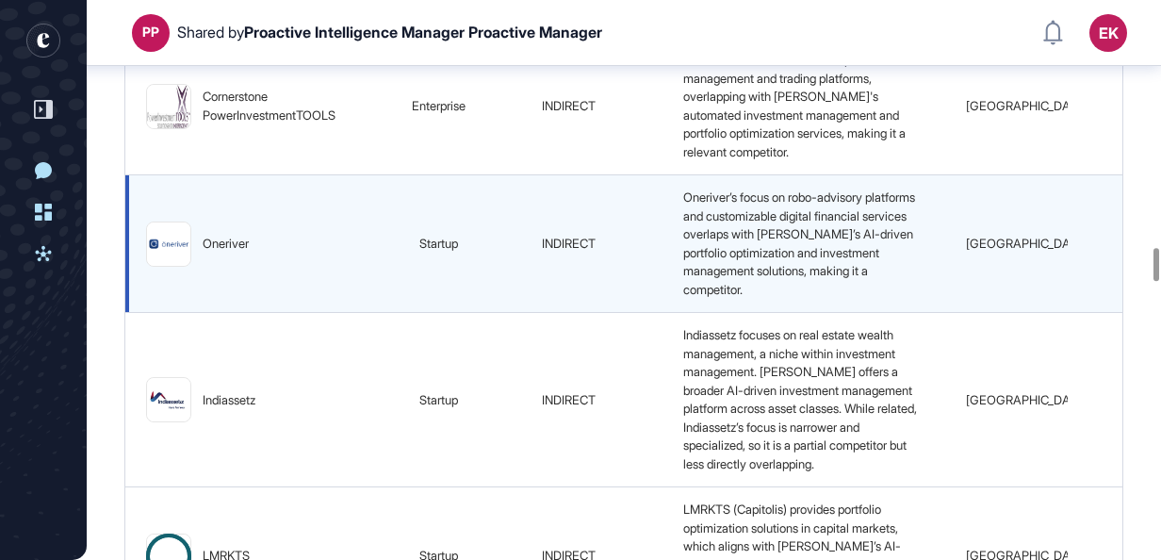
click at [153, 251] on img at bounding box center [168, 243] width 43 height 13
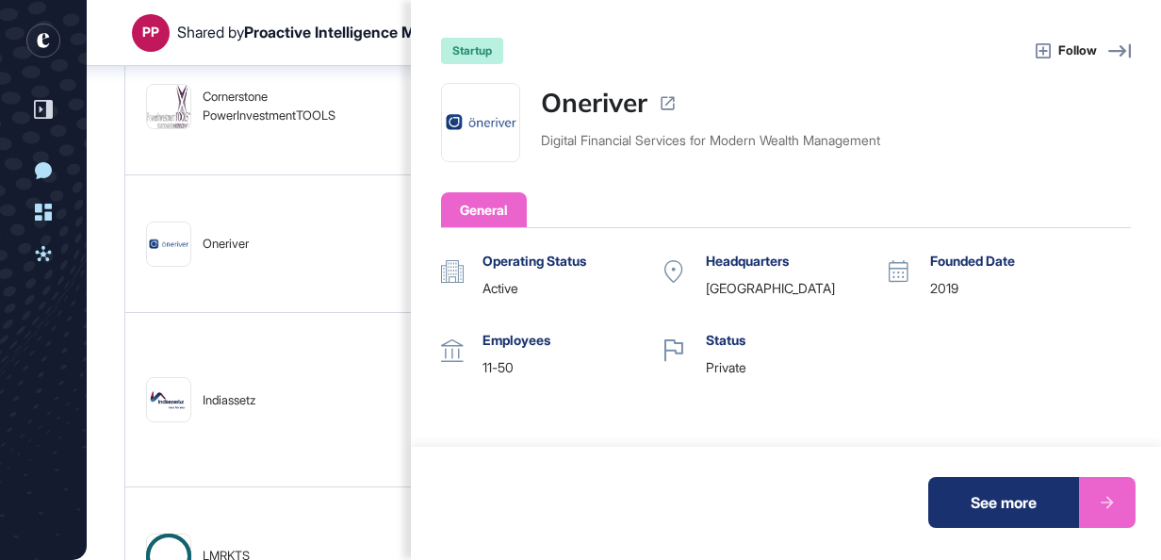
click at [266, 194] on div "startup Follow Oneriver Digital Financial Services for Modern Wealth Management…" at bounding box center [580, 280] width 1161 height 560
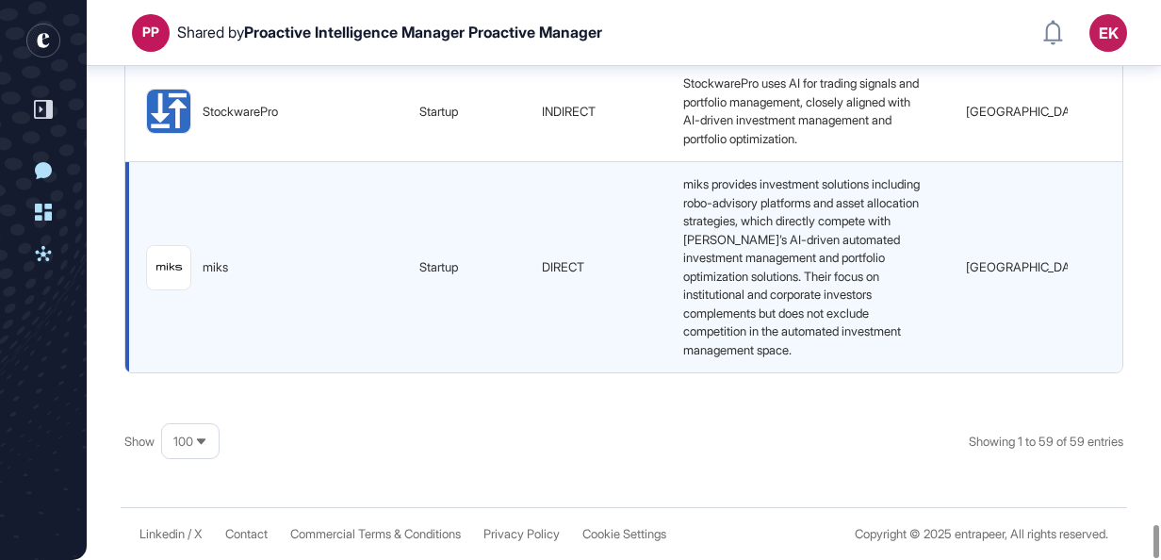
scroll to position [8841, 0]
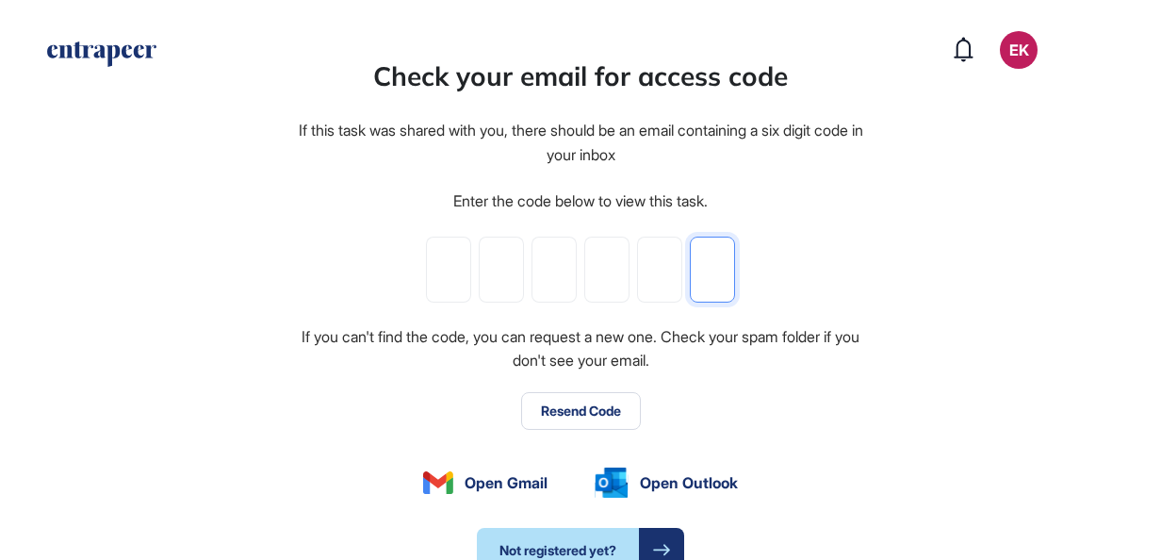
paste input "*"
type input "*"
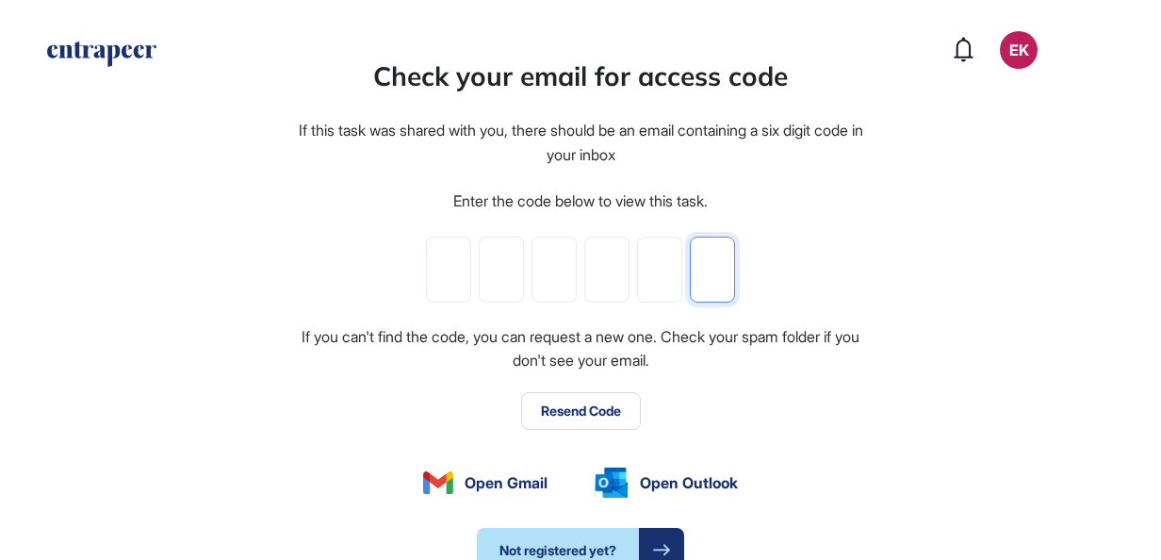
type input "*"
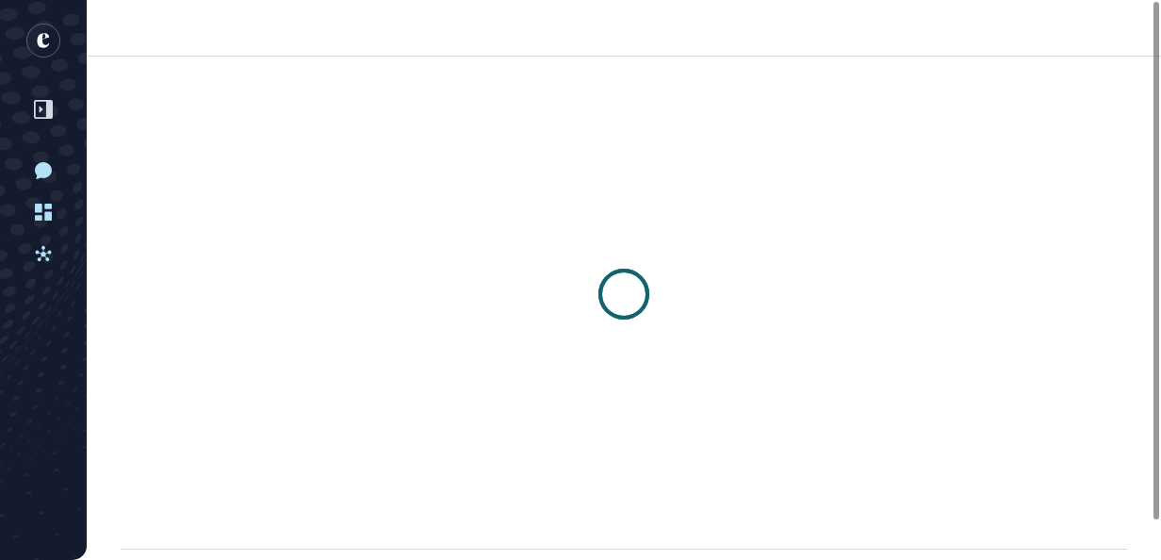
scroll to position [1, 1]
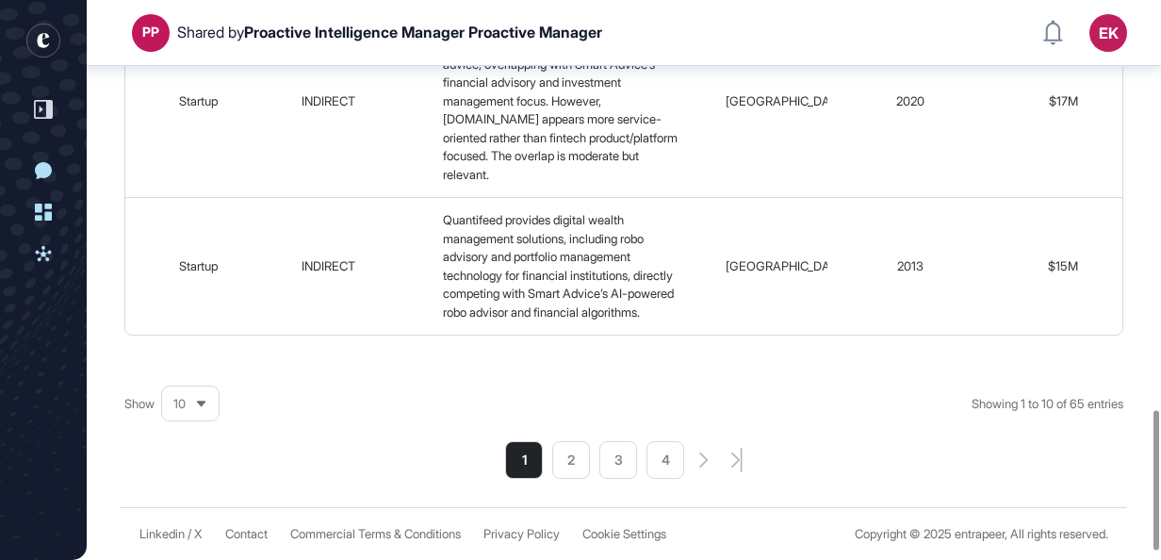
scroll to position [1644, 0]
click at [184, 422] on div "10" at bounding box center [190, 403] width 57 height 37
click at [194, 392] on li "100" at bounding box center [190, 373] width 45 height 38
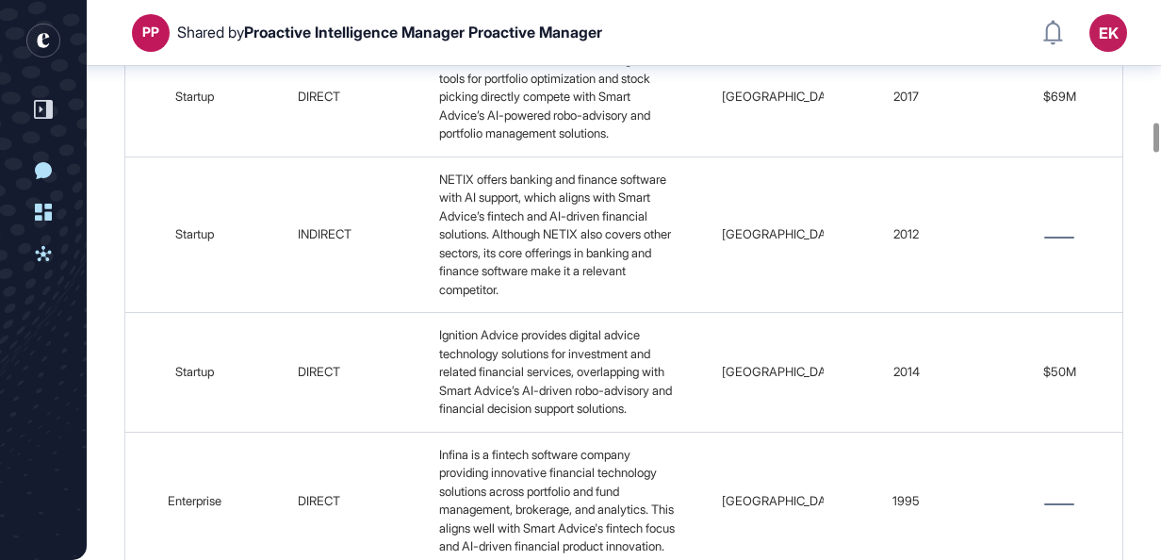
scroll to position [0, 0]
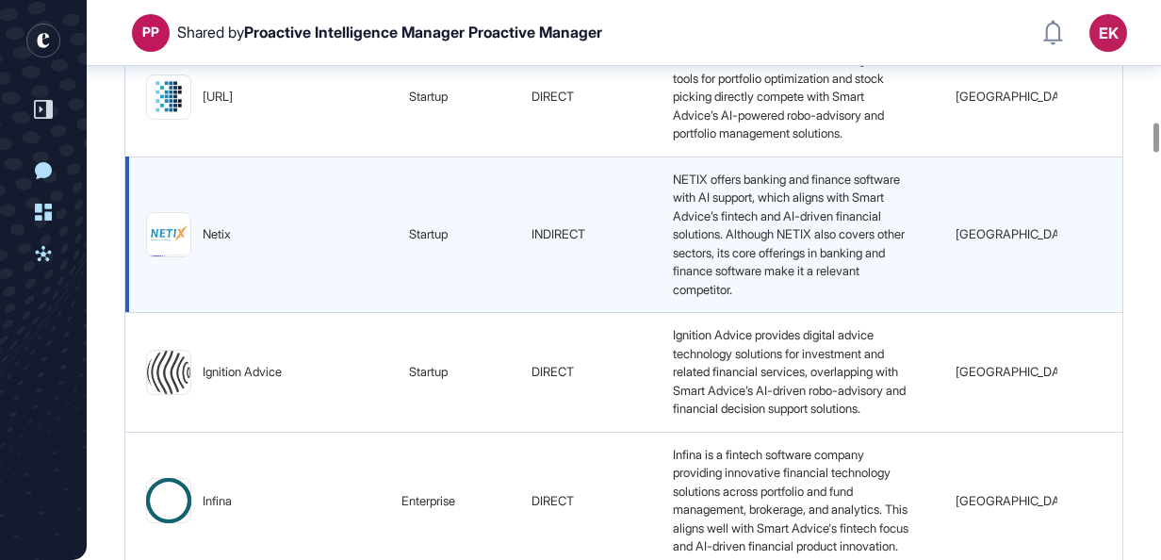
click at [793, 297] on span "NETIX offers banking and finance software with AI support, which aligns with Sm…" at bounding box center [790, 233] width 235 height 125
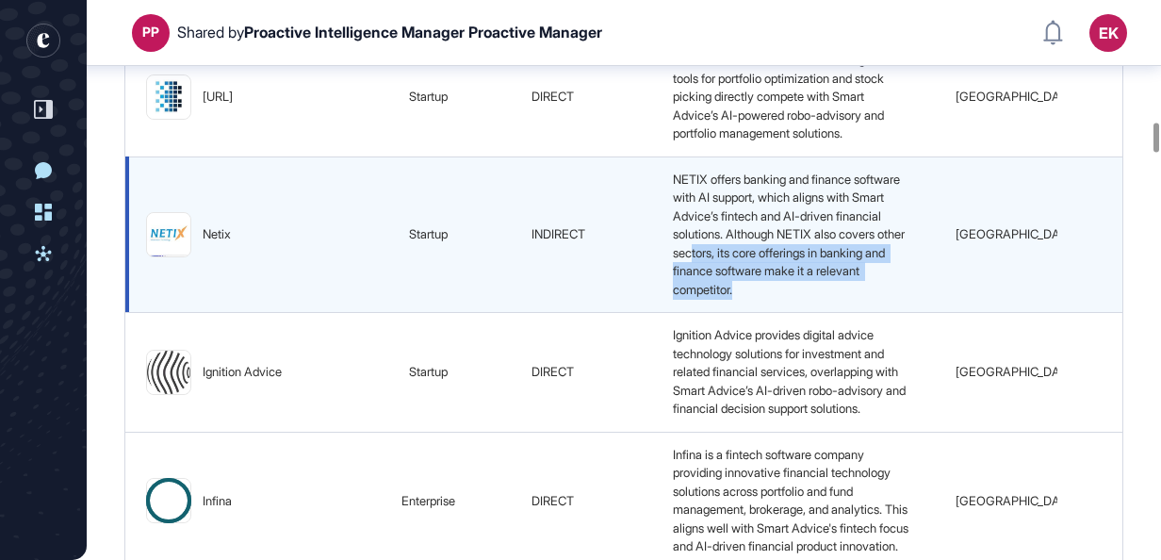
drag, startPoint x: 793, startPoint y: 396, endPoint x: 803, endPoint y: 414, distance: 20.2
click at [803, 297] on span "NETIX offers banking and finance software with AI support, which aligns with Sm…" at bounding box center [790, 233] width 235 height 125
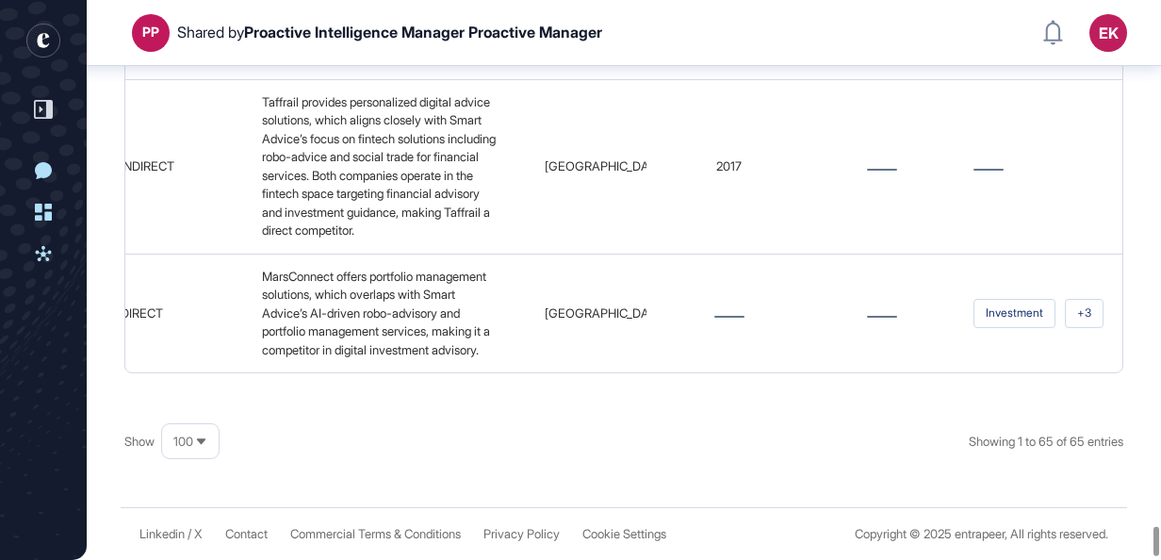
scroll to position [10029, 0]
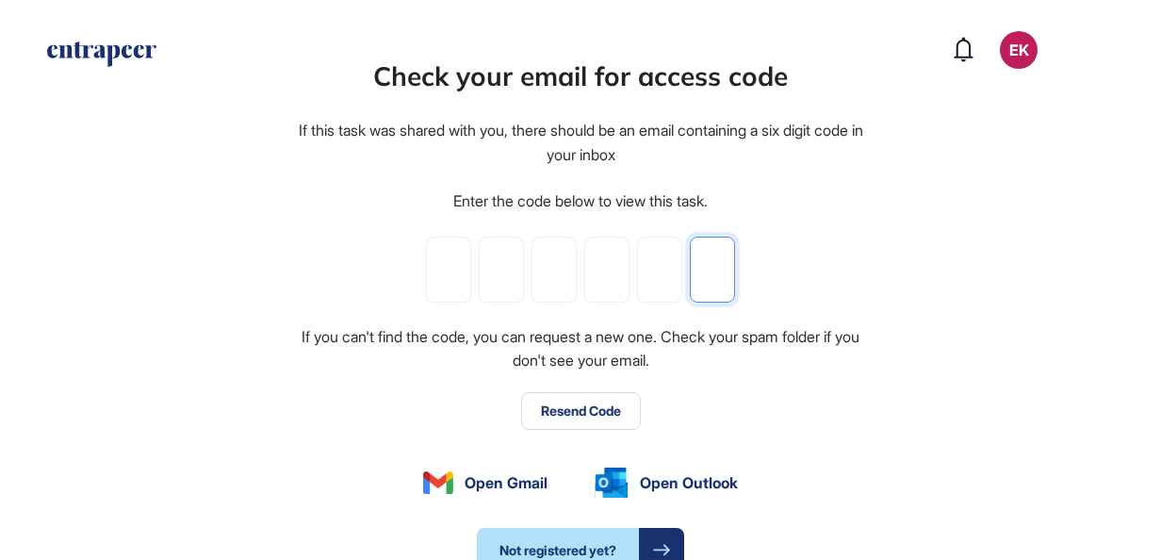
paste input "*"
type input "*"
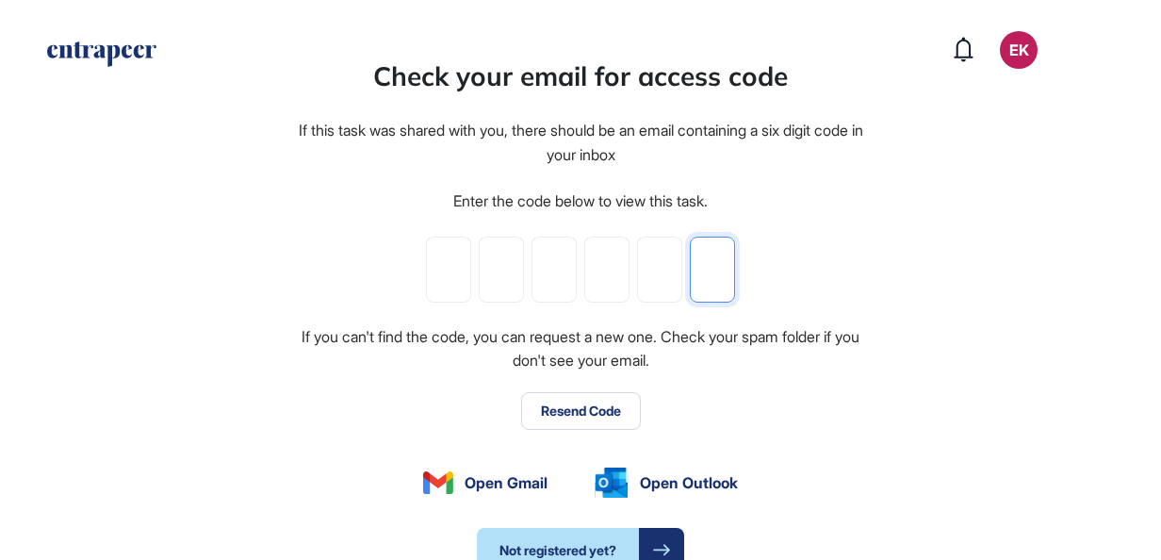
type input "*"
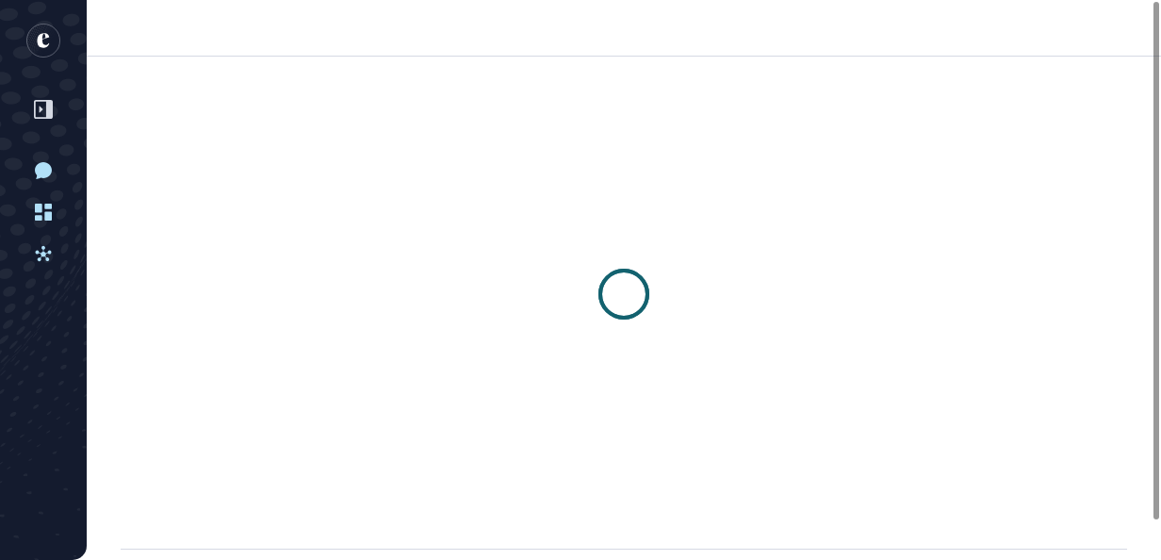
scroll to position [1, 1]
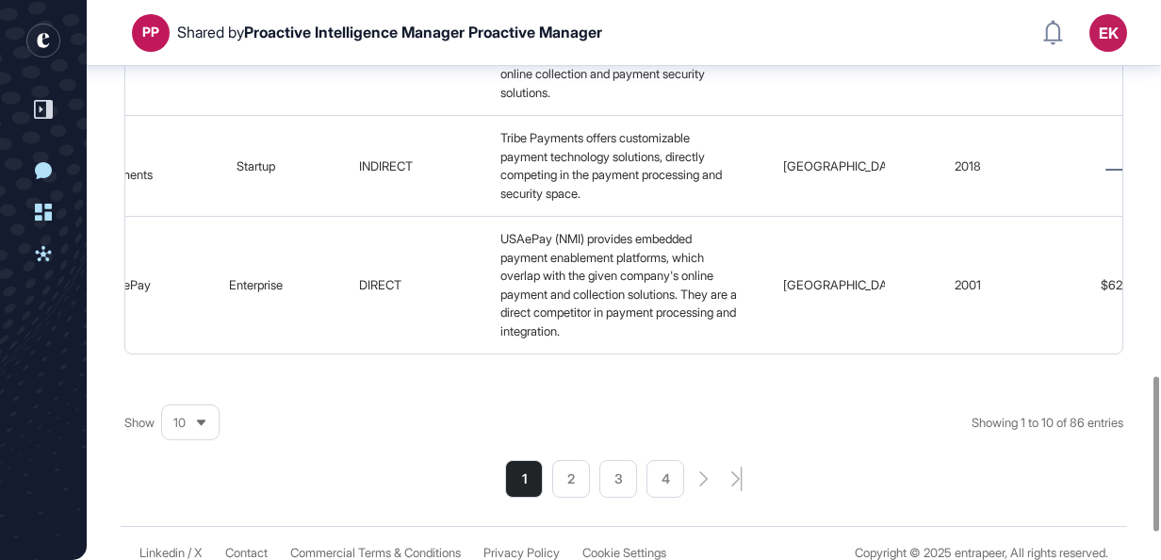
scroll to position [1452, 0]
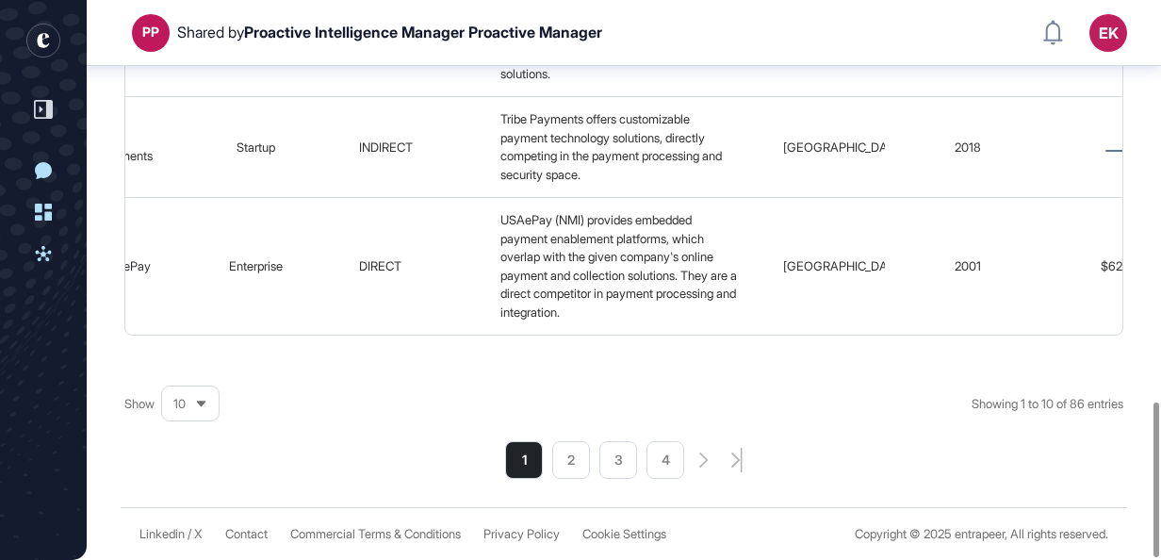
click at [196, 405] on div "10" at bounding box center [190, 403] width 57 height 37
click at [188, 393] on div "10" at bounding box center [190, 403] width 57 height 37
click at [196, 404] on div "10" at bounding box center [190, 403] width 57 height 37
click at [184, 364] on li "100" at bounding box center [190, 373] width 45 height 38
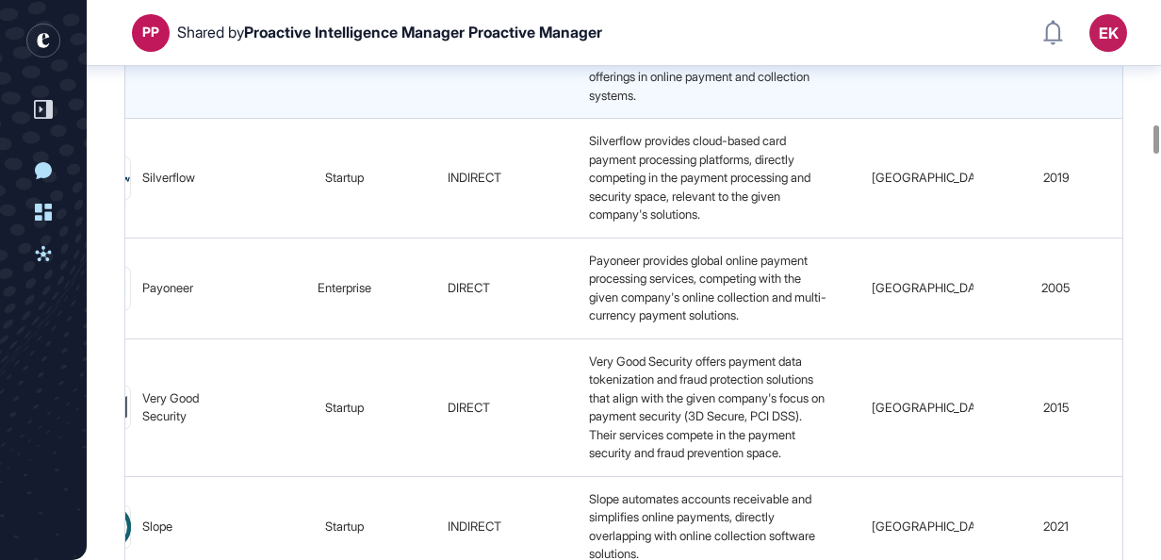
scroll to position [0, 0]
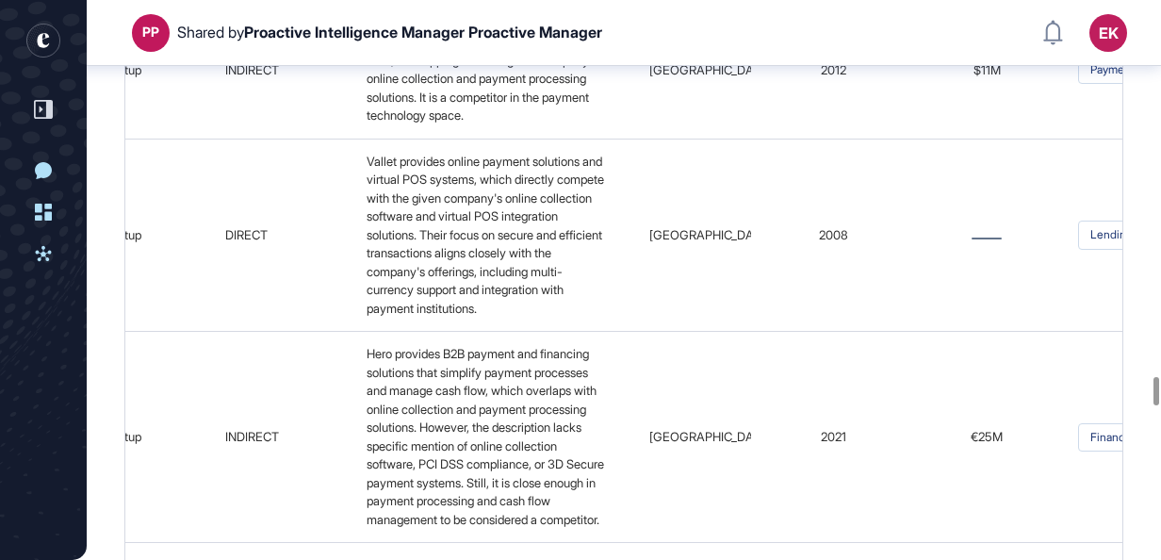
drag, startPoint x: 369, startPoint y: 257, endPoint x: 480, endPoint y: 286, distance: 114.0
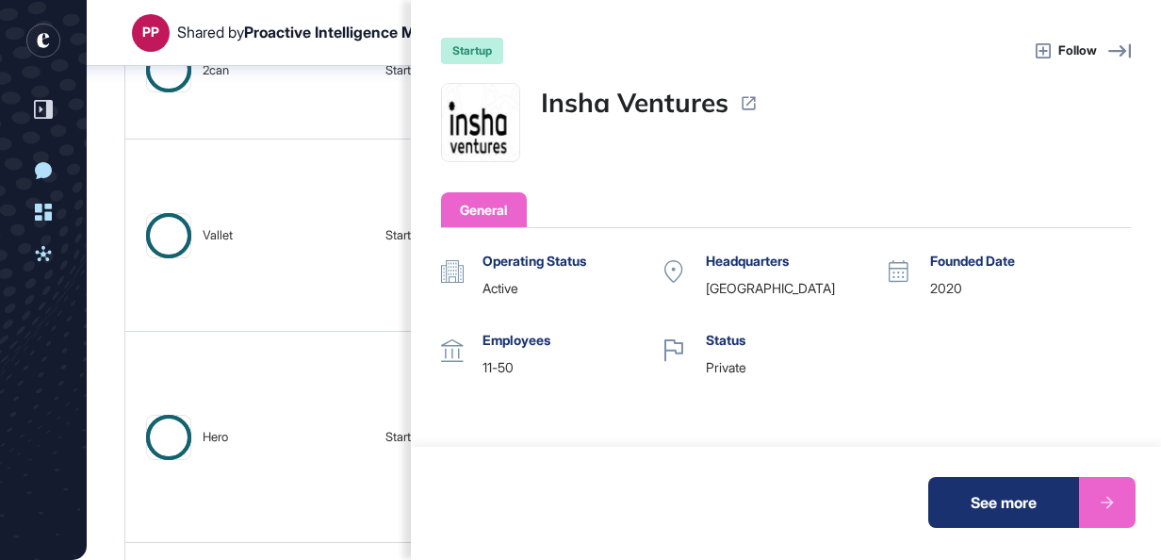
click at [260, 366] on div "startup Follow Insha Ventures General Operating Status active Headquarters [GEO…" at bounding box center [580, 280] width 1161 height 560
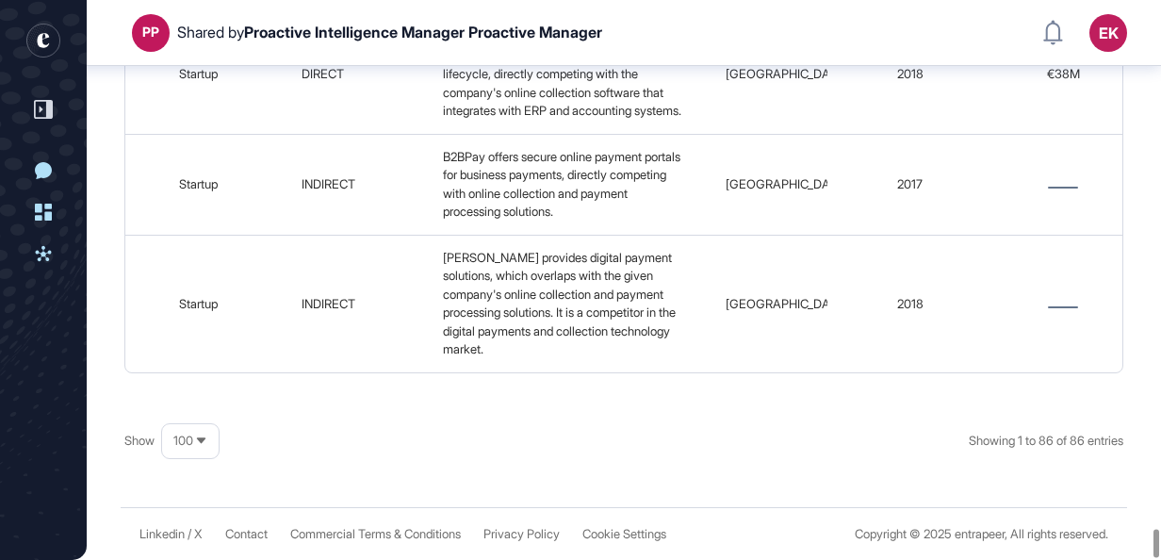
scroll to position [12106, 0]
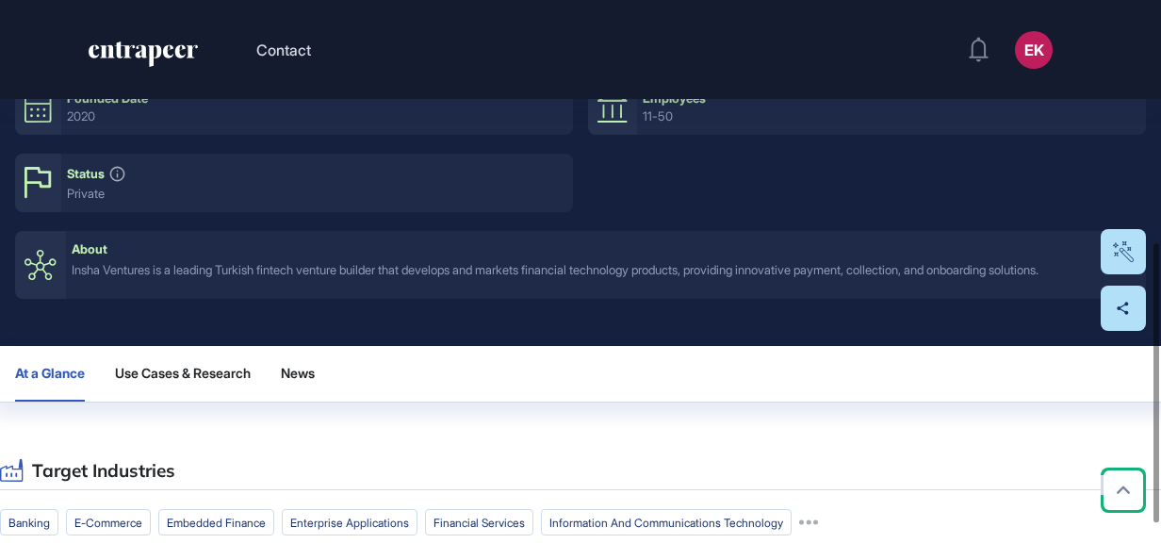
scroll to position [542, 0]
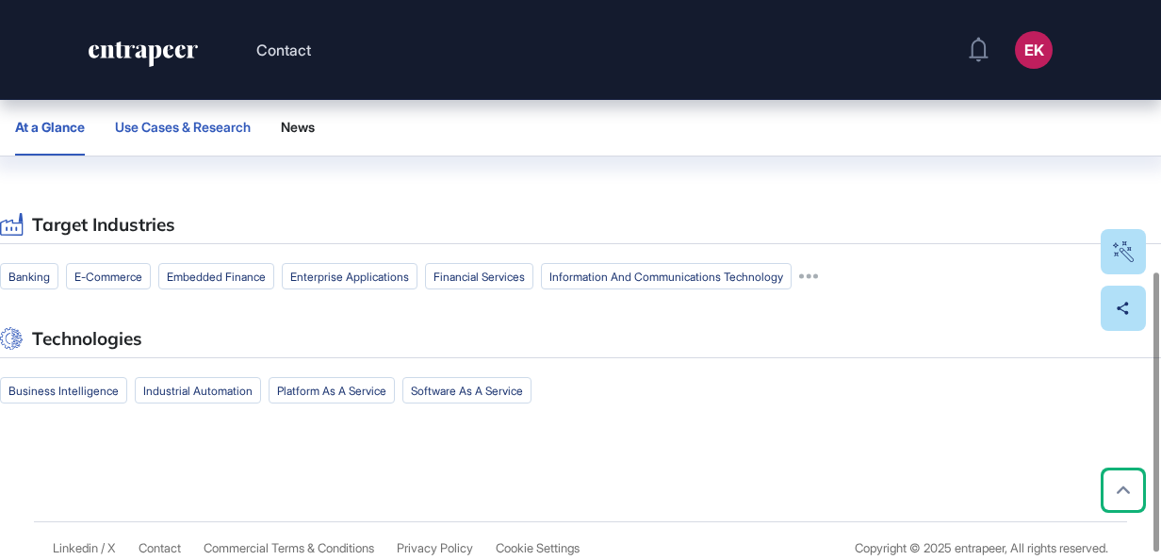
click at [239, 141] on button "Use Cases & Research" at bounding box center [183, 128] width 136 height 56
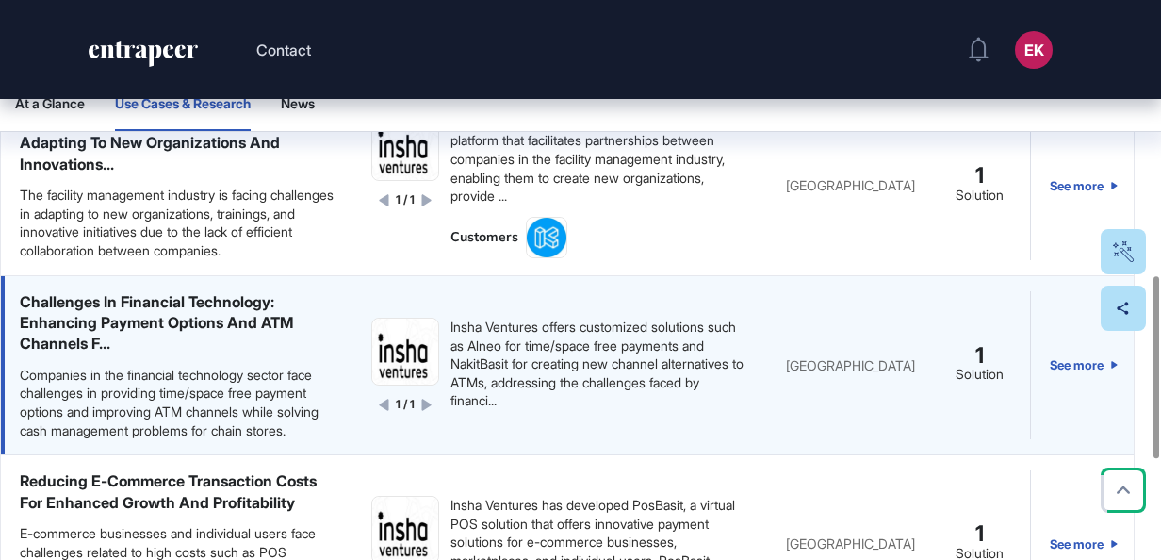
scroll to position [0, 0]
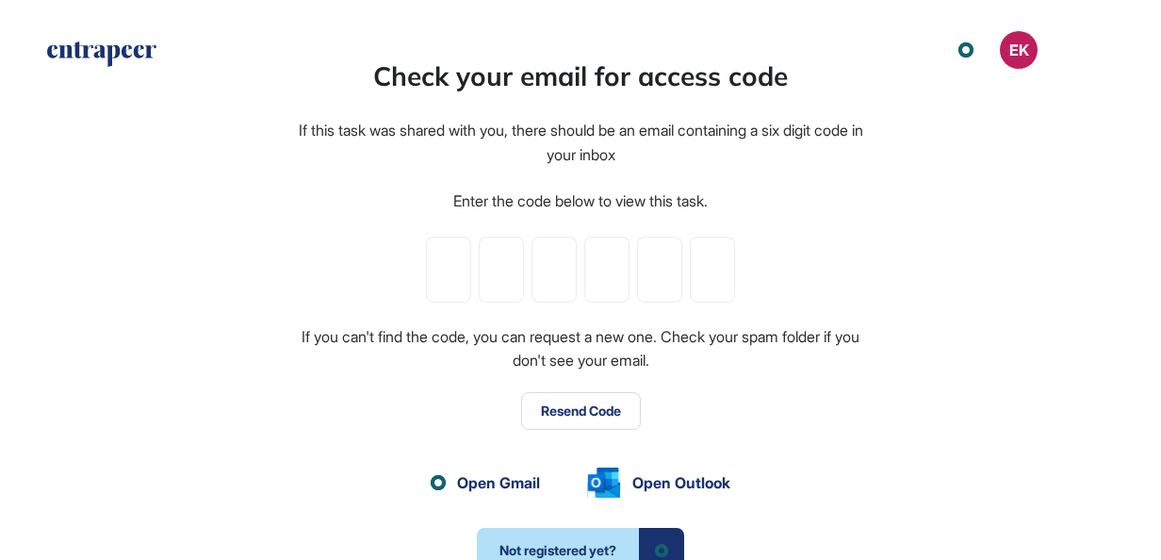
scroll to position [1, 1]
click at [450, 269] on input "tel" at bounding box center [448, 270] width 45 height 66
paste input "*"
type input "*"
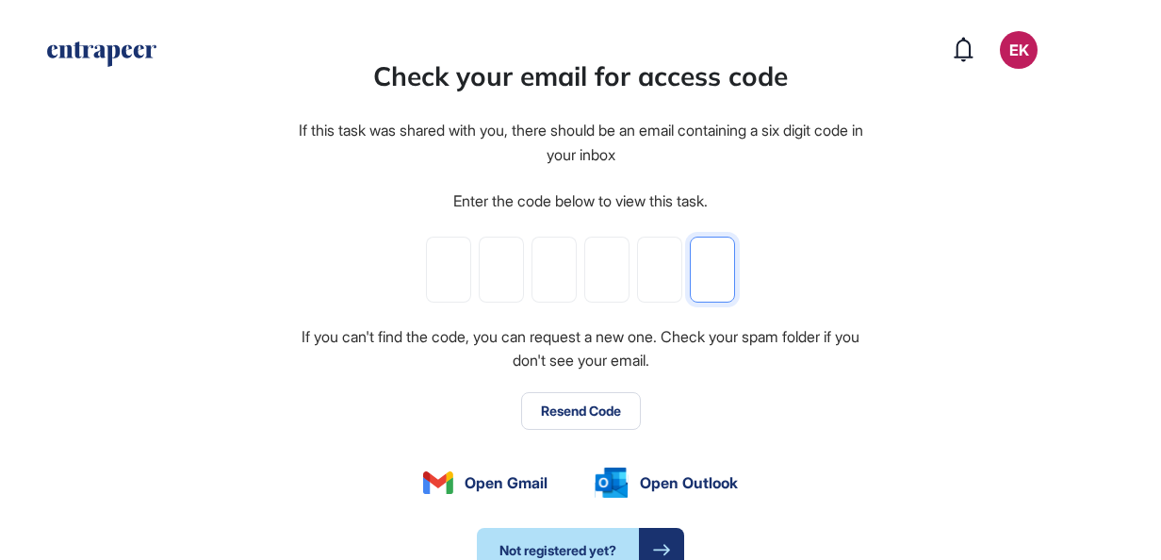
type input "*"
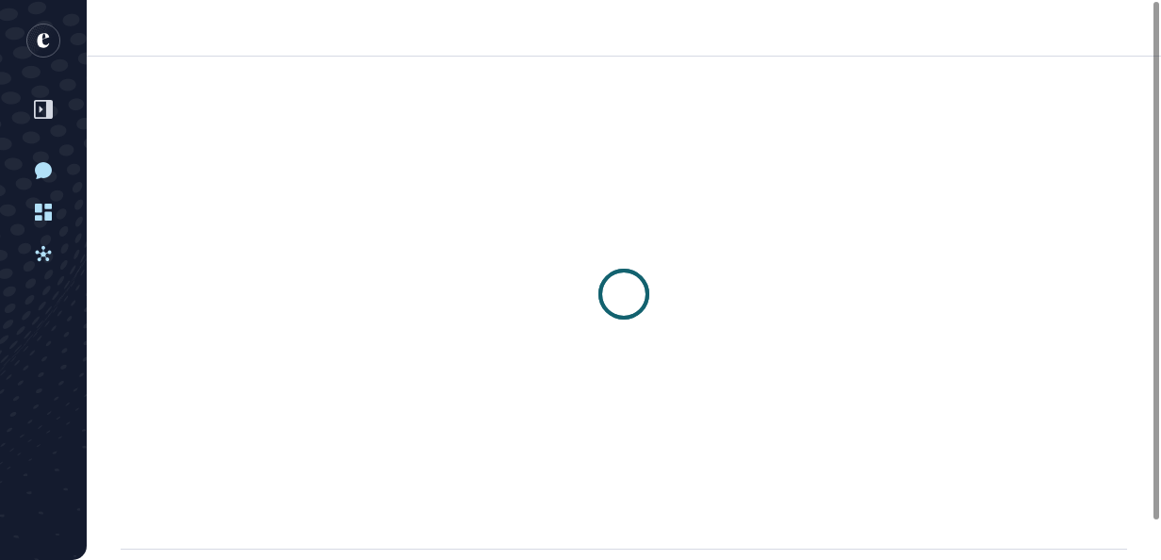
scroll to position [1, 1]
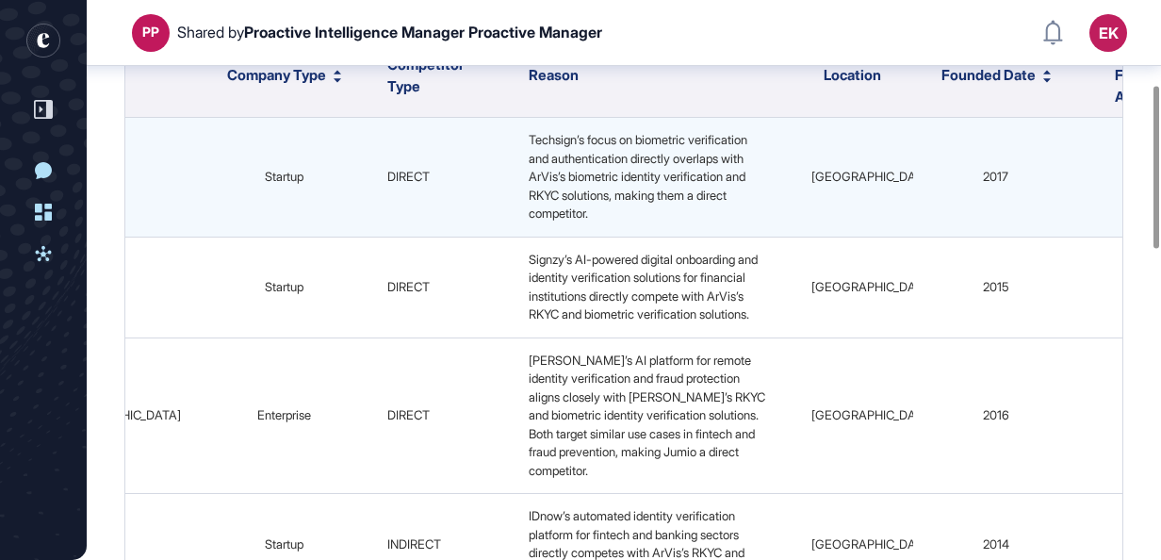
scroll to position [0, 171]
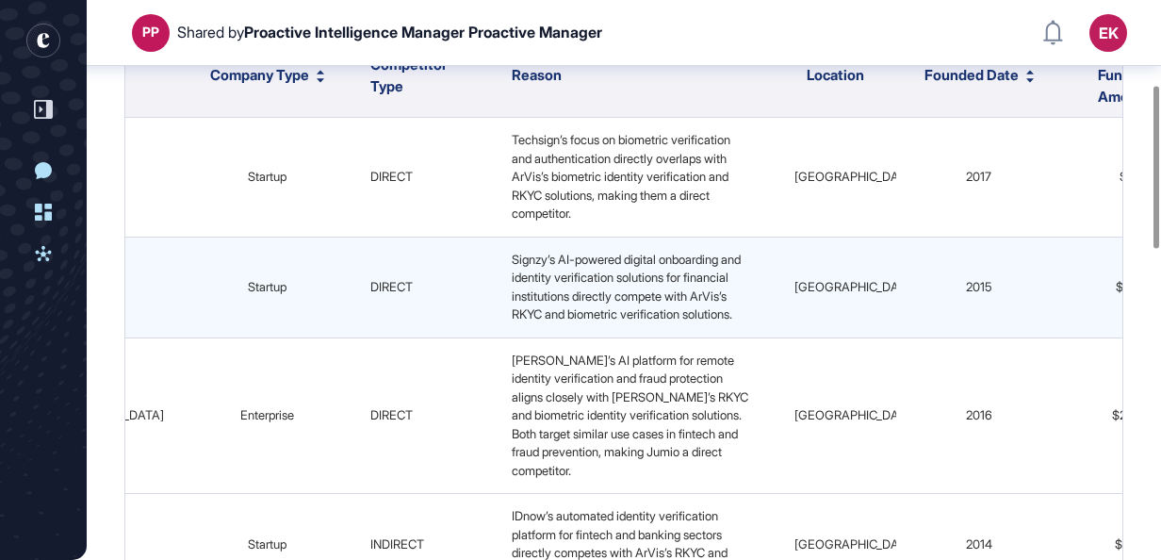
click at [631, 285] on div "Signzy’s AI-powered digital onboarding and identity verification solutions for …" at bounding box center [632, 287] width 256 height 73
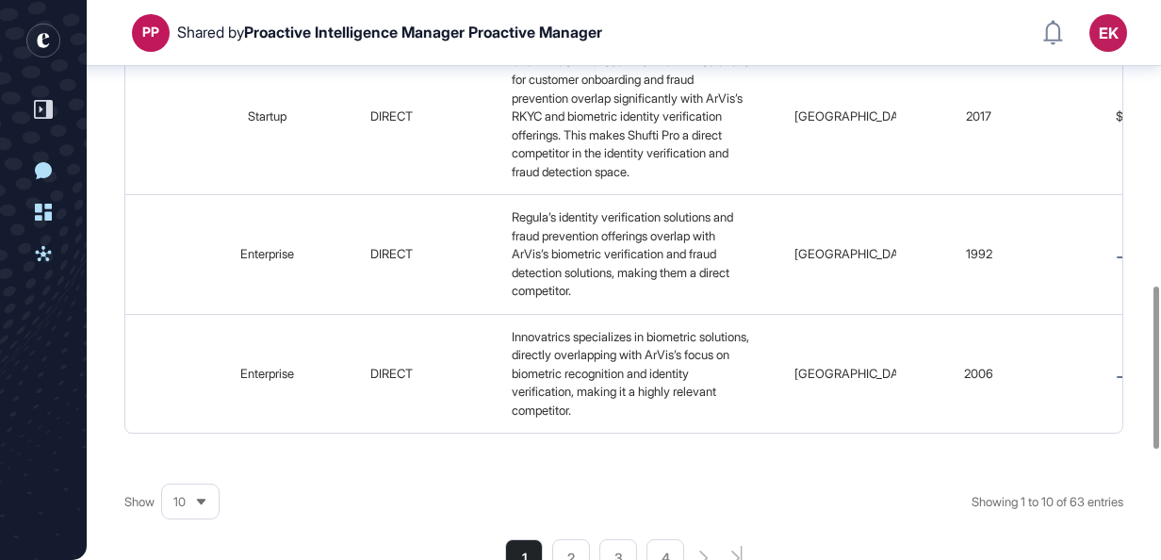
scroll to position [1363, 0]
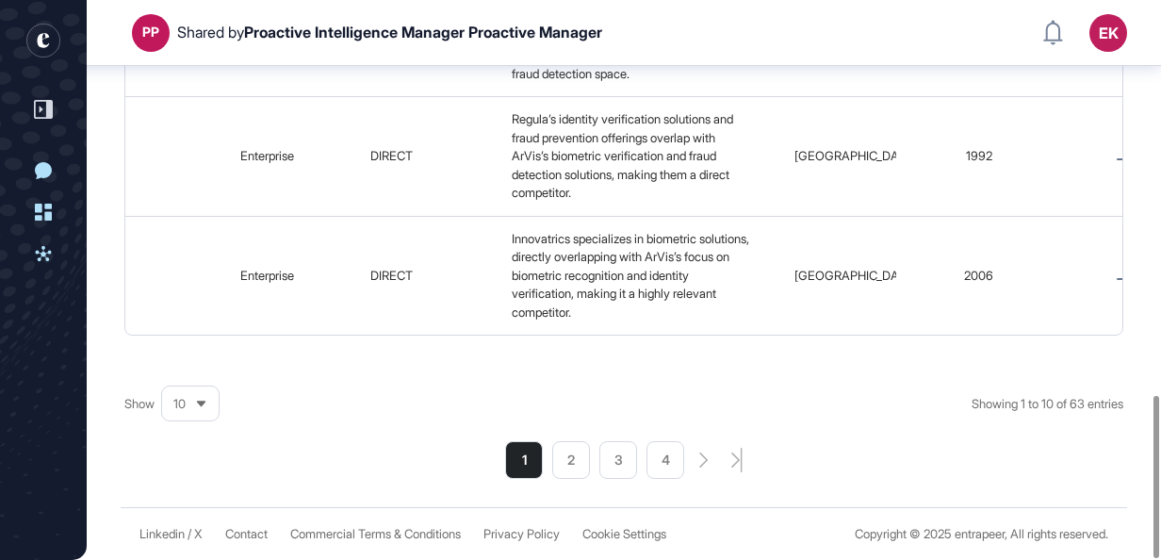
click at [199, 409] on div "10" at bounding box center [190, 403] width 57 height 37
click at [190, 370] on li "100" at bounding box center [190, 373] width 45 height 38
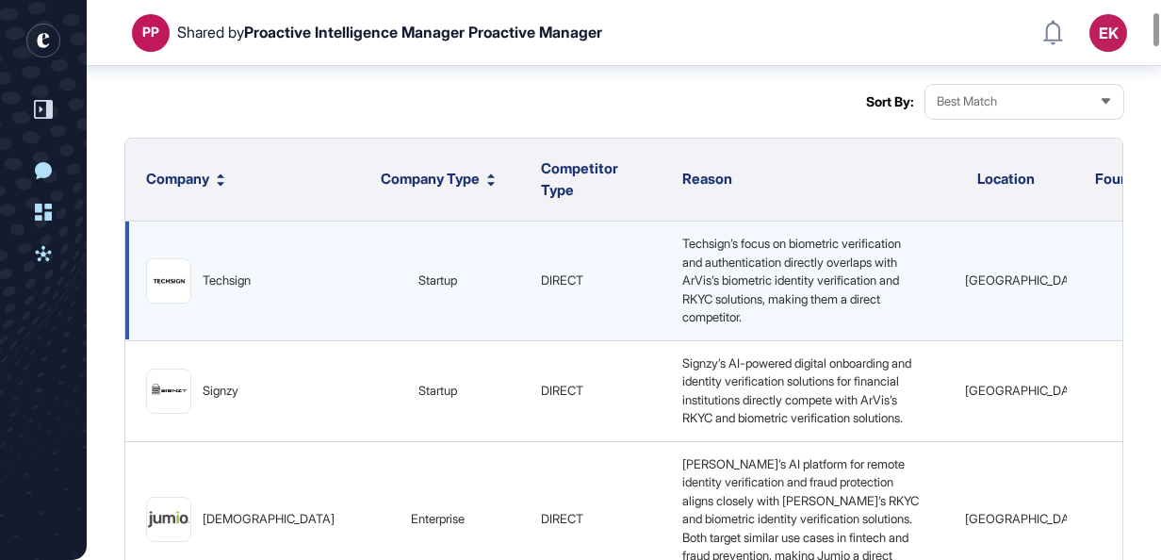
scroll to position [191, 0]
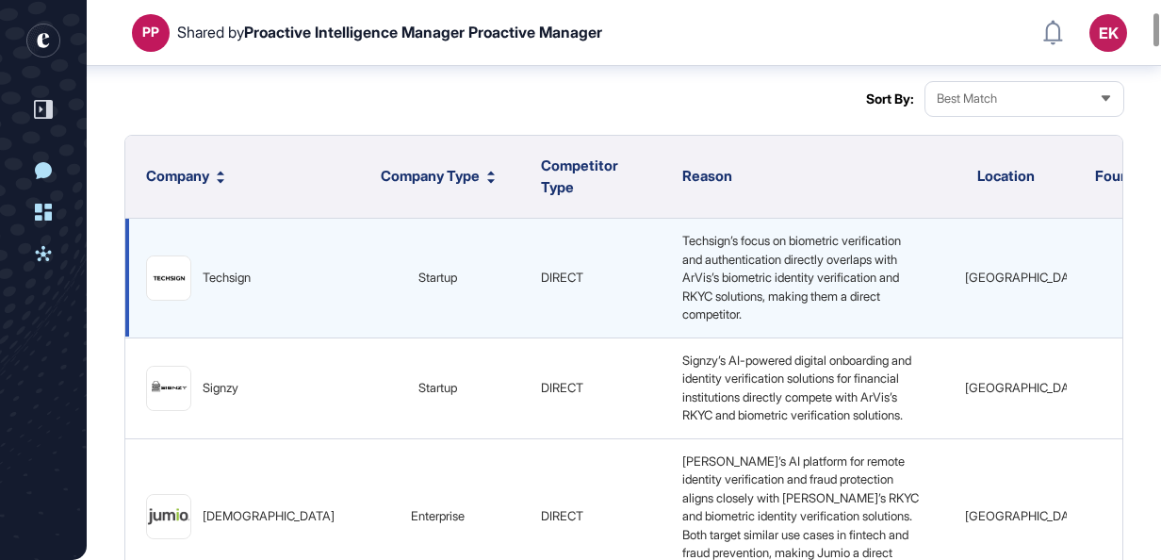
click at [682, 274] on span "Techsign’s focus on biometric verification and authentication directly overlaps…" at bounding box center [792, 277] width 221 height 89
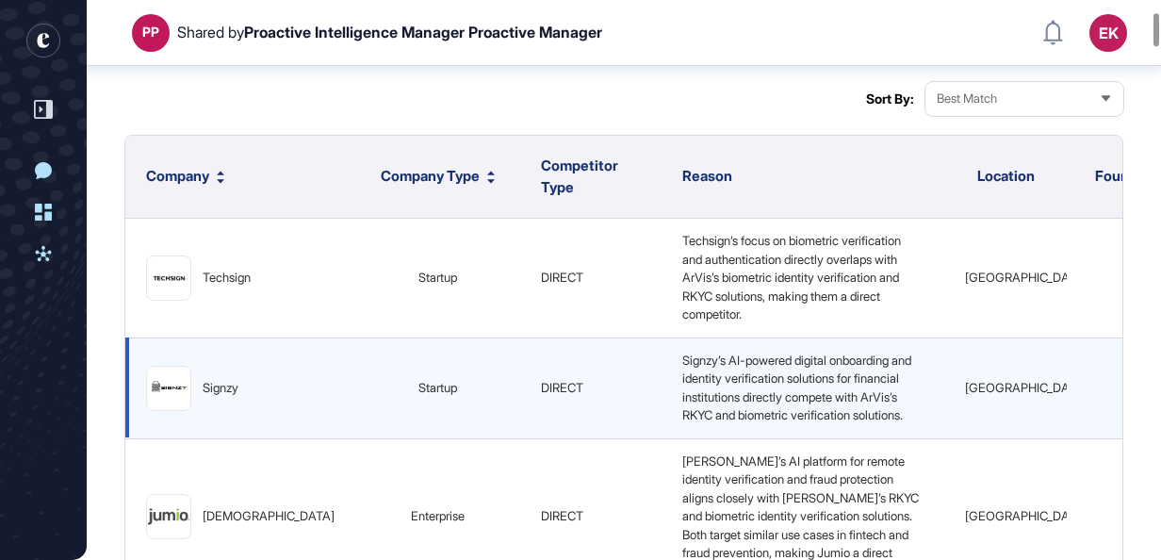
drag, startPoint x: 630, startPoint y: 274, endPoint x: 743, endPoint y: 339, distance: 129.6
click at [743, 339] on td "Signzy’s AI-powered digital onboarding and identity verification solutions for …" at bounding box center [802, 387] width 283 height 101
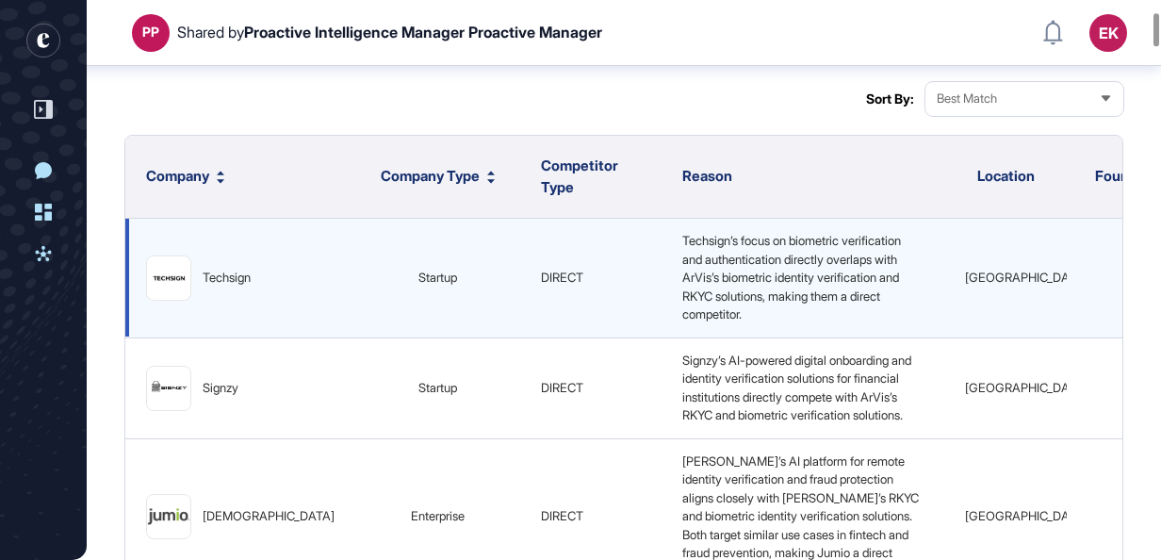
click at [748, 285] on div "Techsign’s focus on biometric verification and authentication directly overlaps…" at bounding box center [803, 278] width 256 height 92
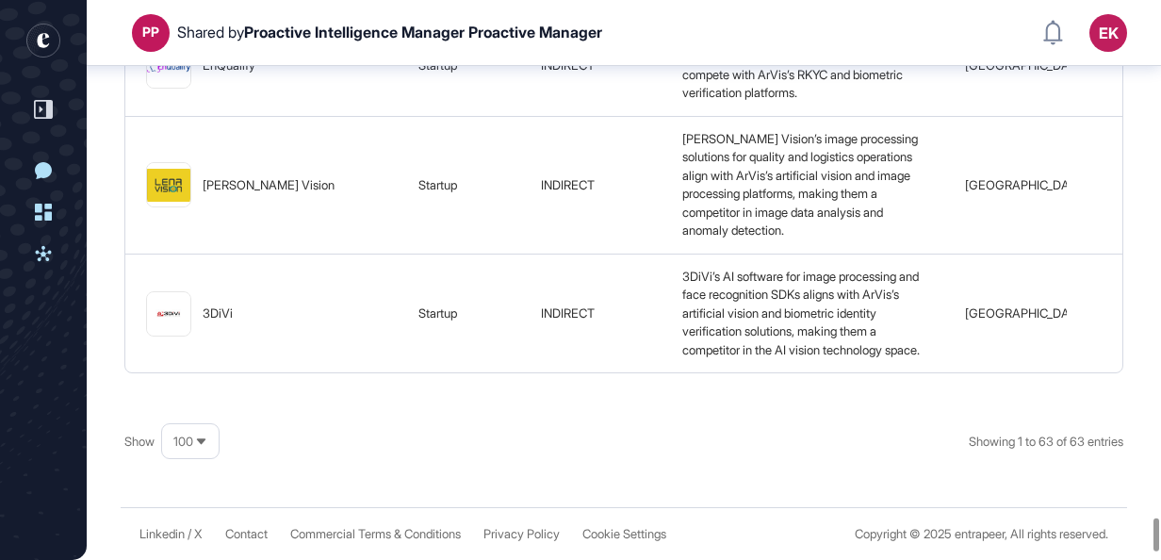
scroll to position [0, 1]
